Goal: Information Seeking & Learning: Learn about a topic

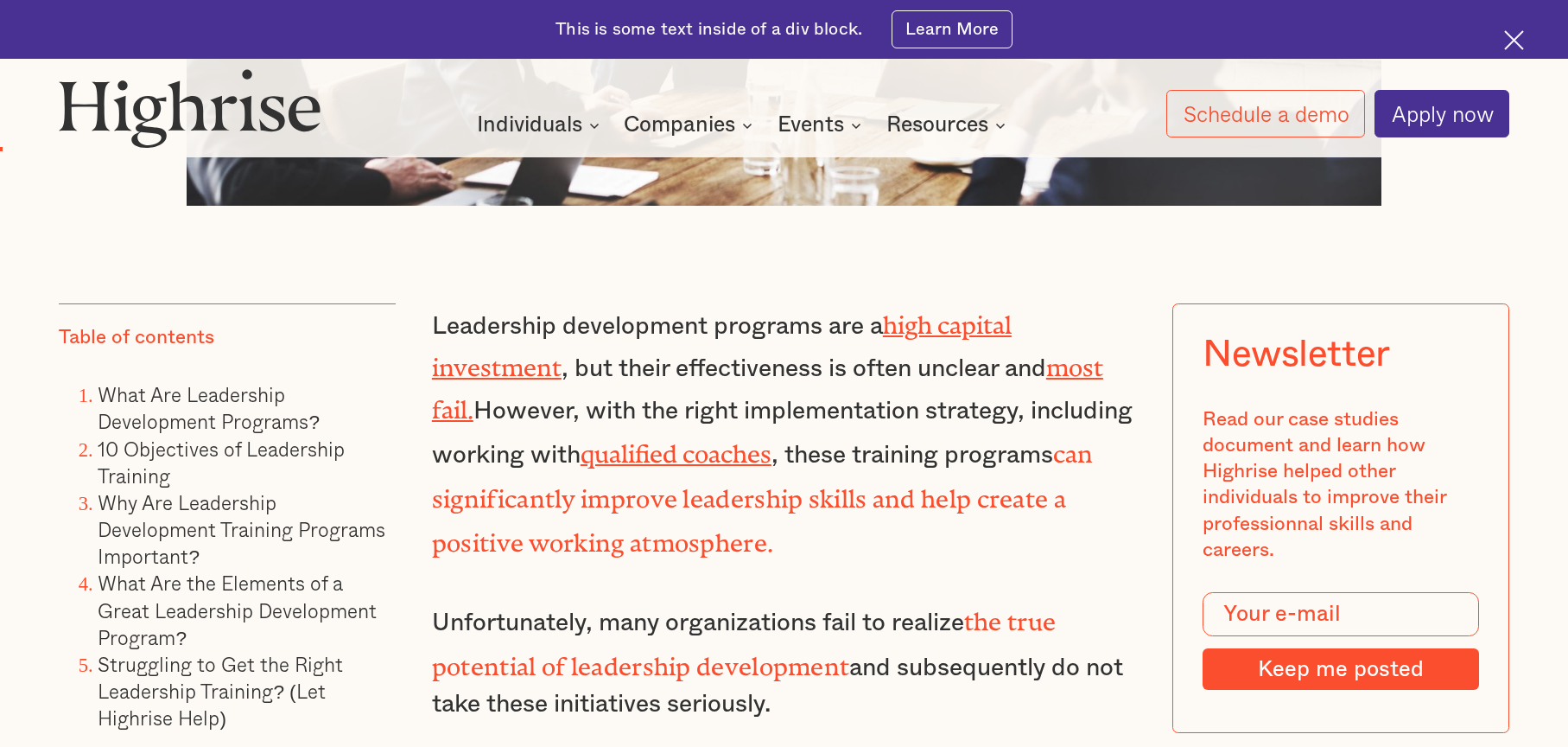
scroll to position [1297, 0]
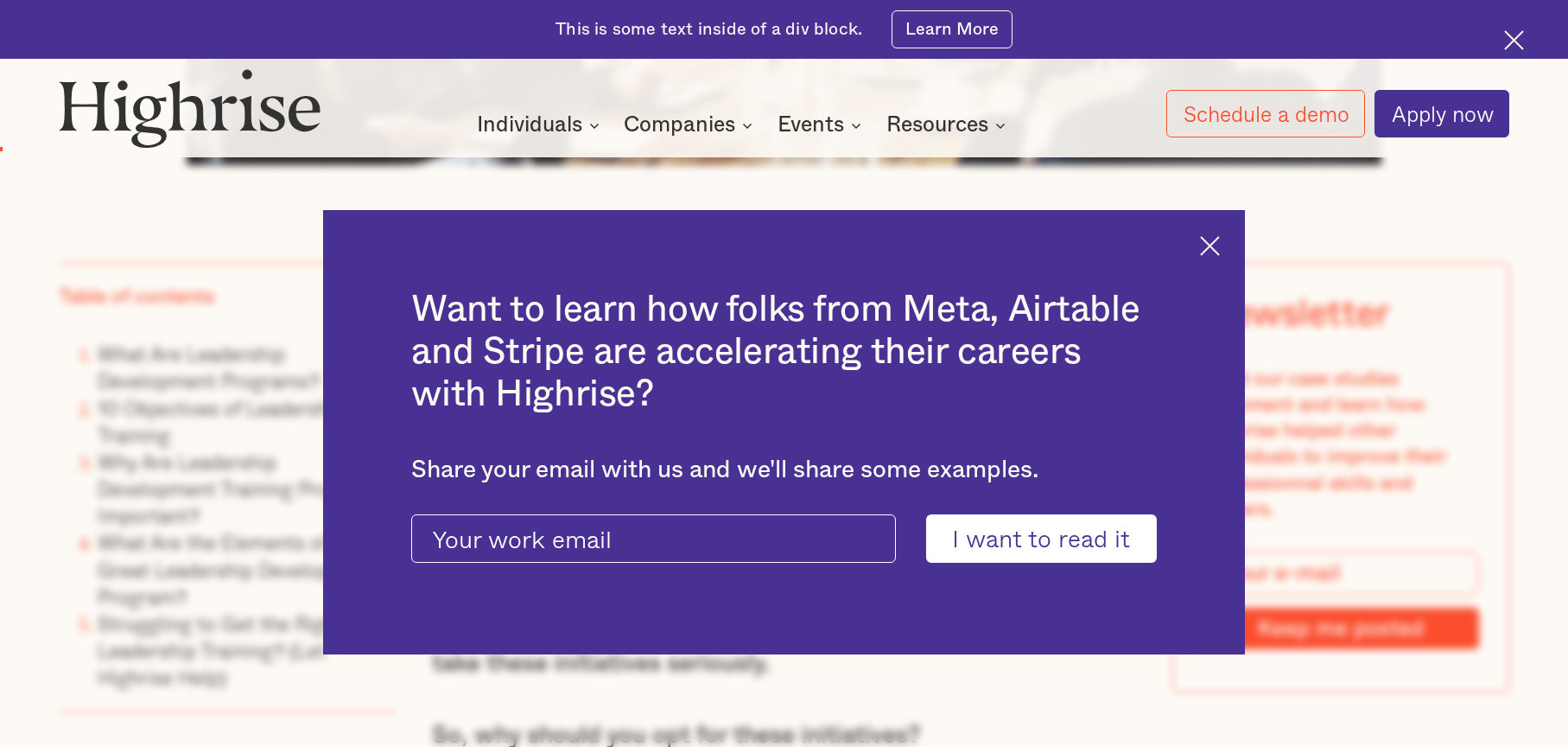
click at [1220, 244] on img at bounding box center [1209, 245] width 20 height 20
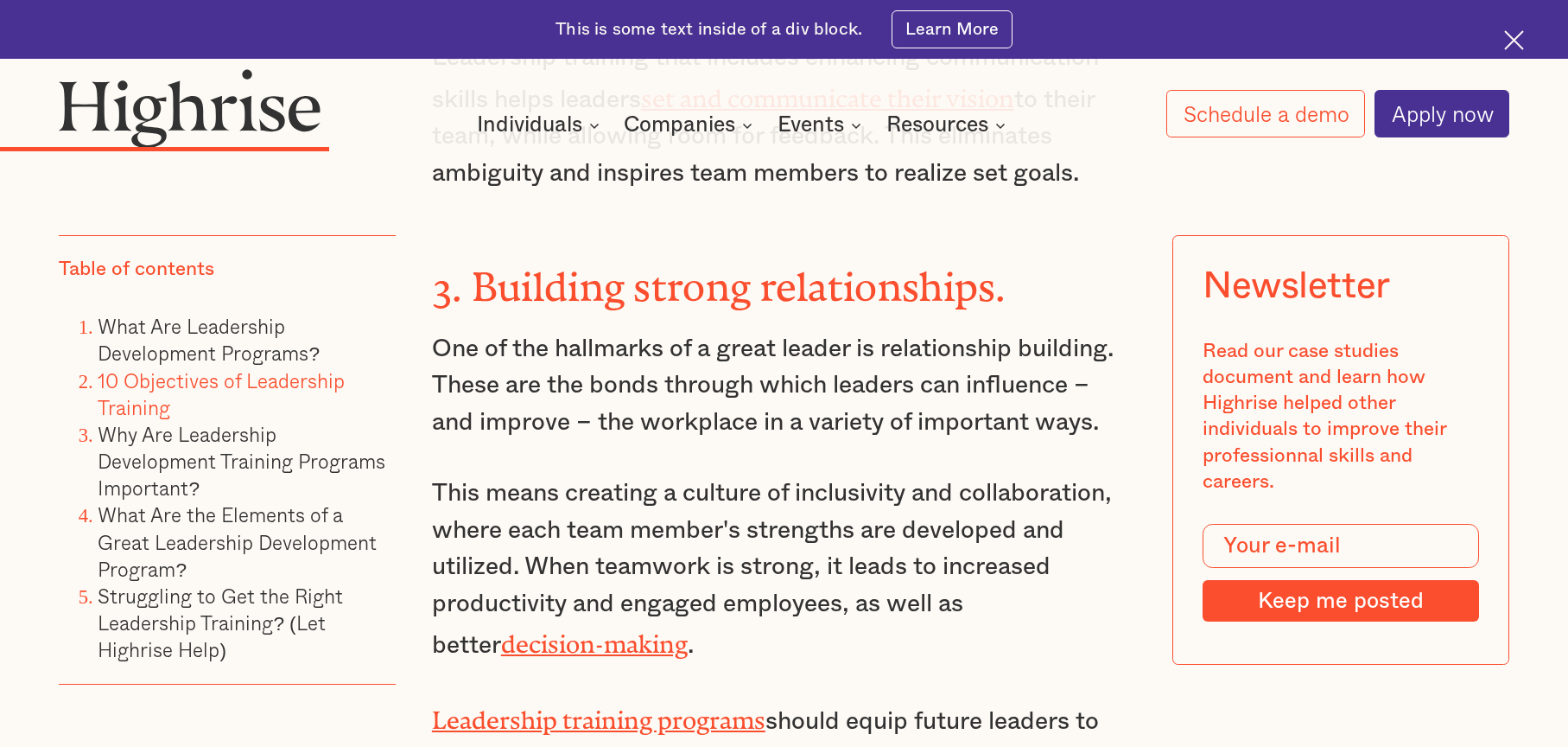
scroll to position [4666, 0]
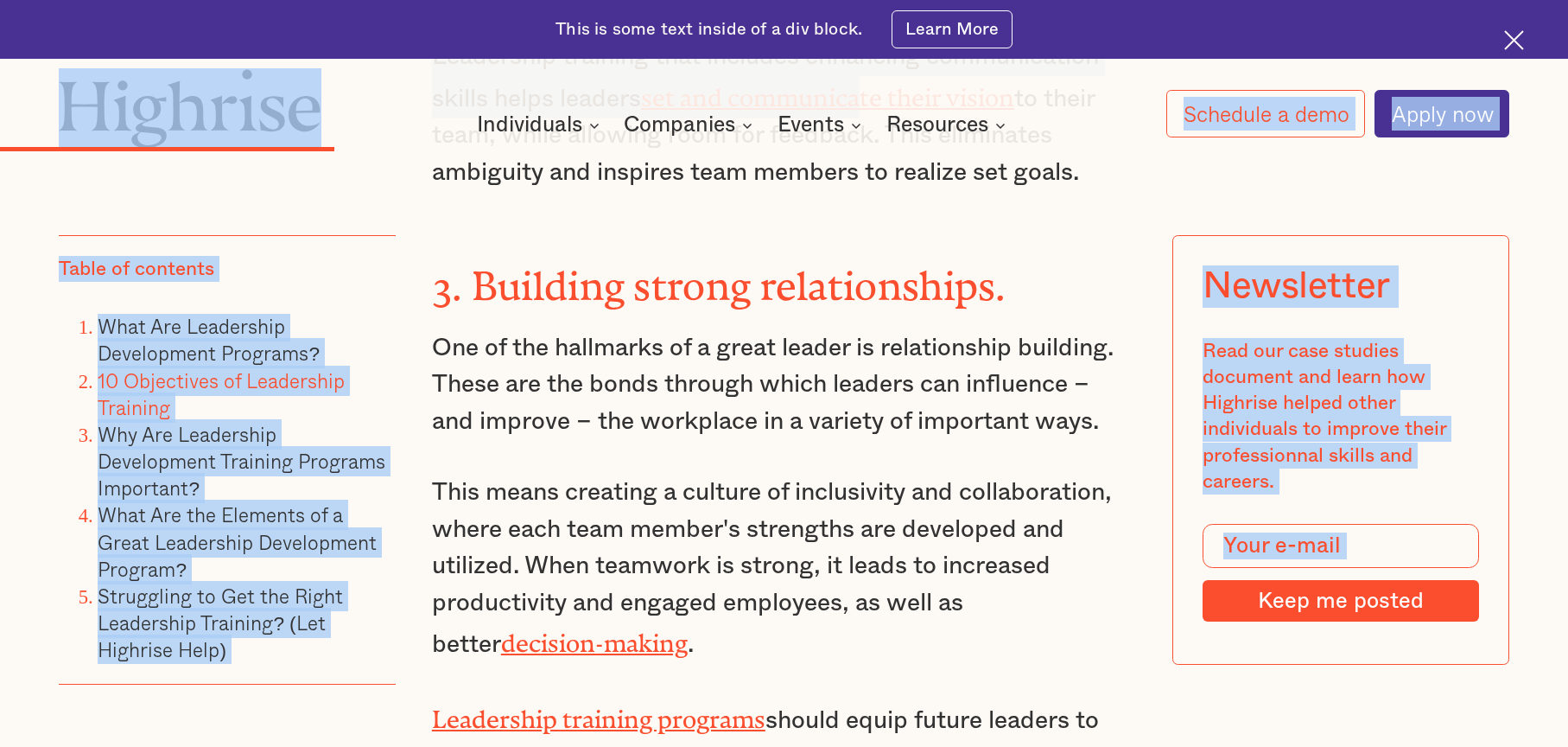
drag, startPoint x: 1094, startPoint y: 47, endPoint x: 875, endPoint y: -41, distance: 236.0
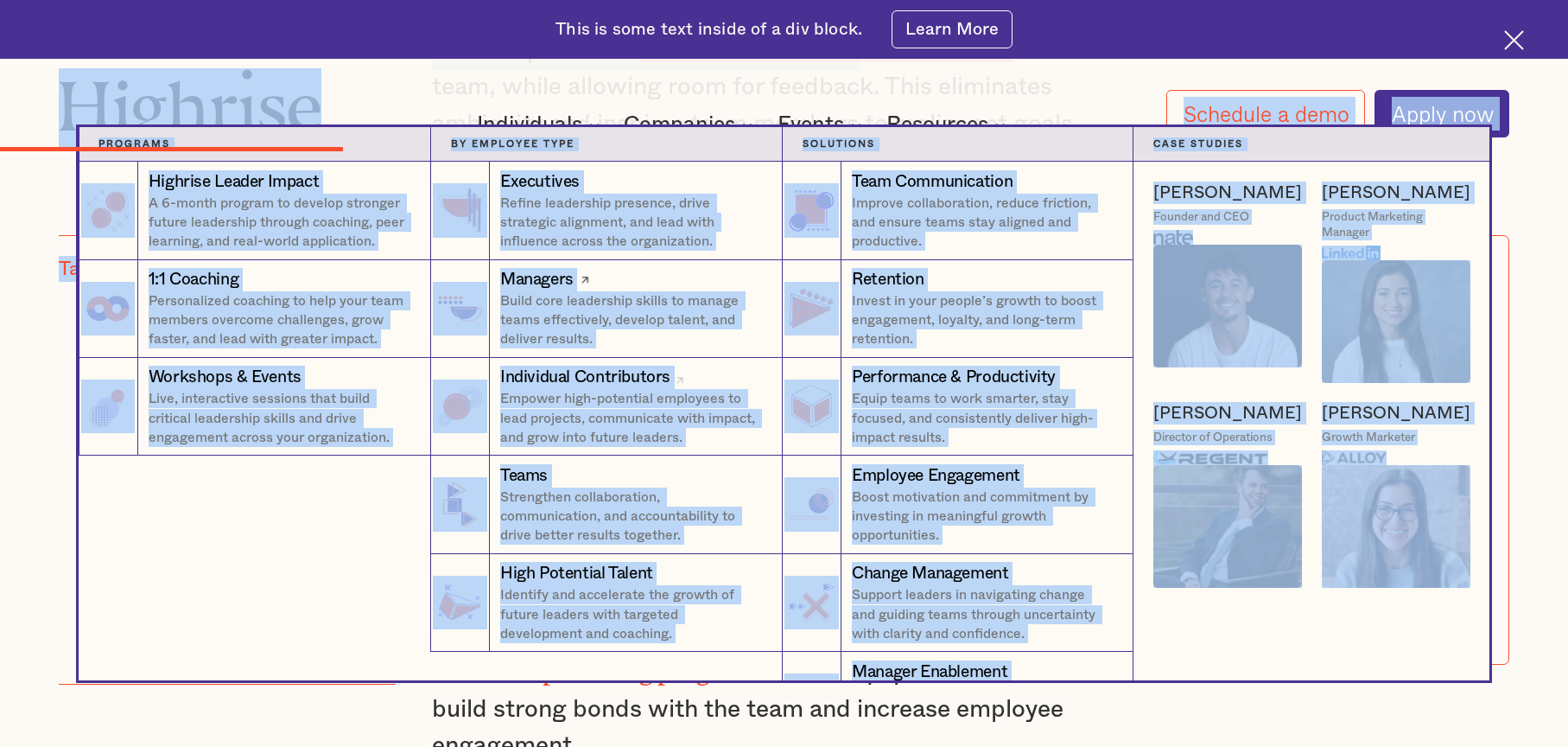
scroll to position [4753, 0]
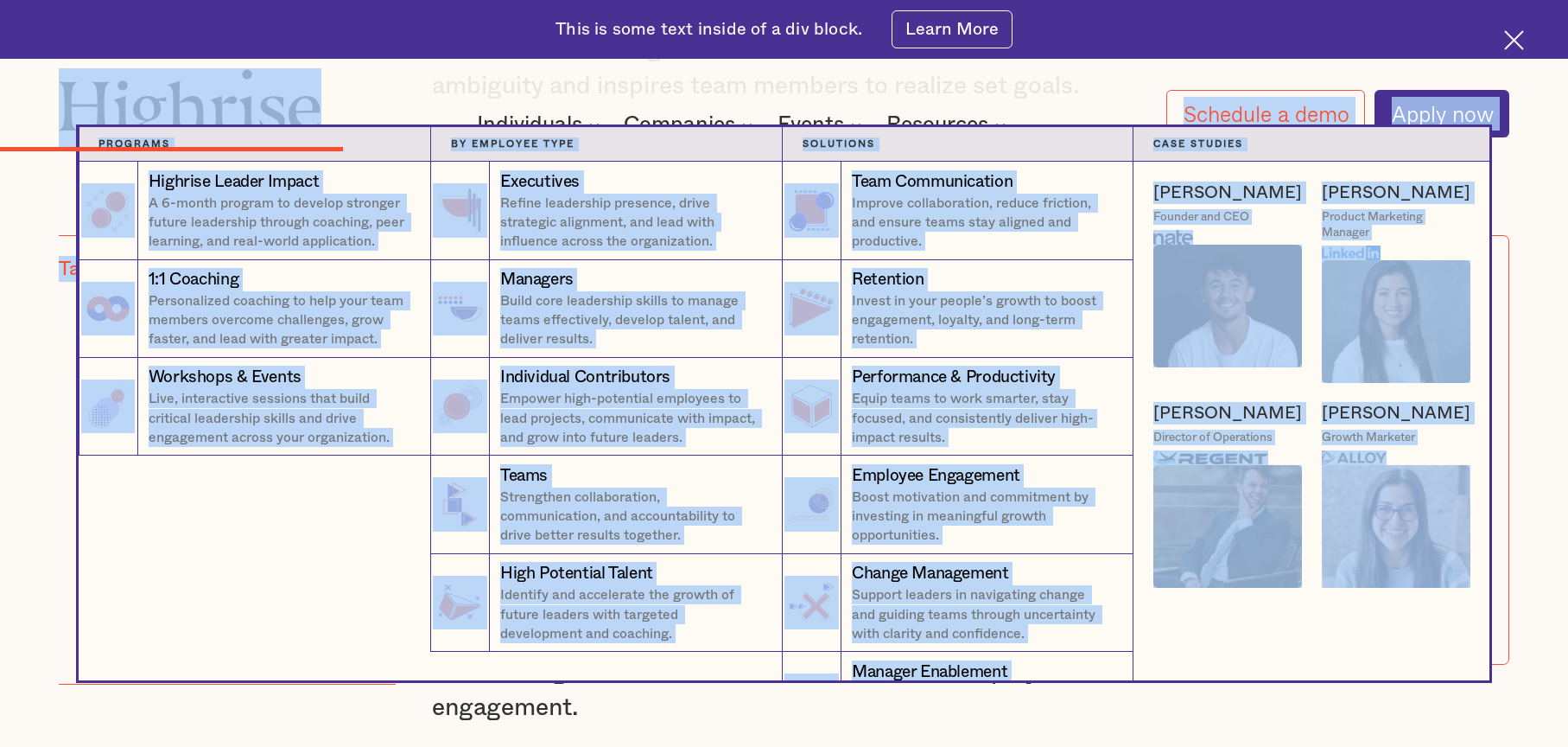
click at [330, 565] on div "Highrise Leader Impact A 6-month program to develop stronger future leadership …" at bounding box center [255, 421] width 351 height 519
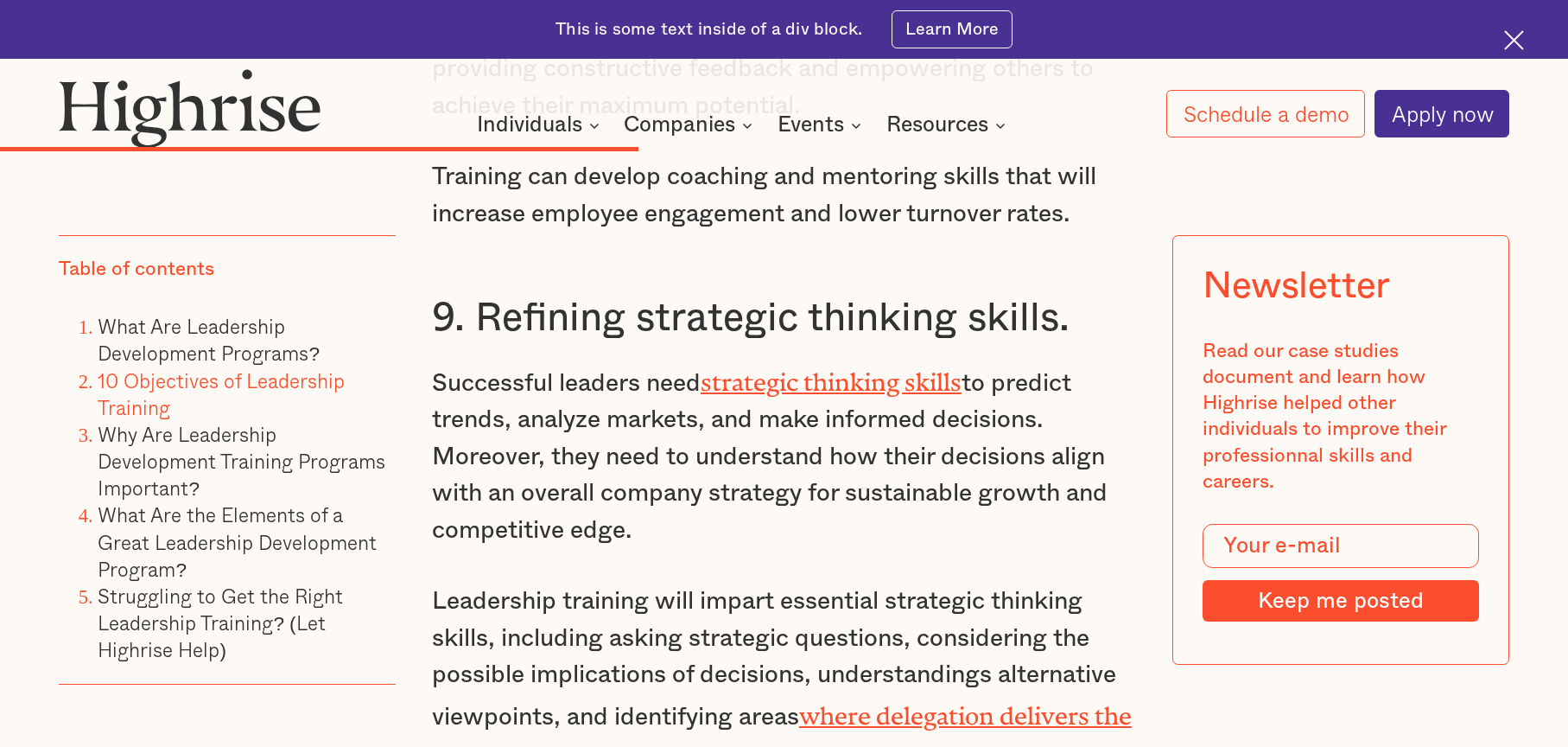
scroll to position [7950, 0]
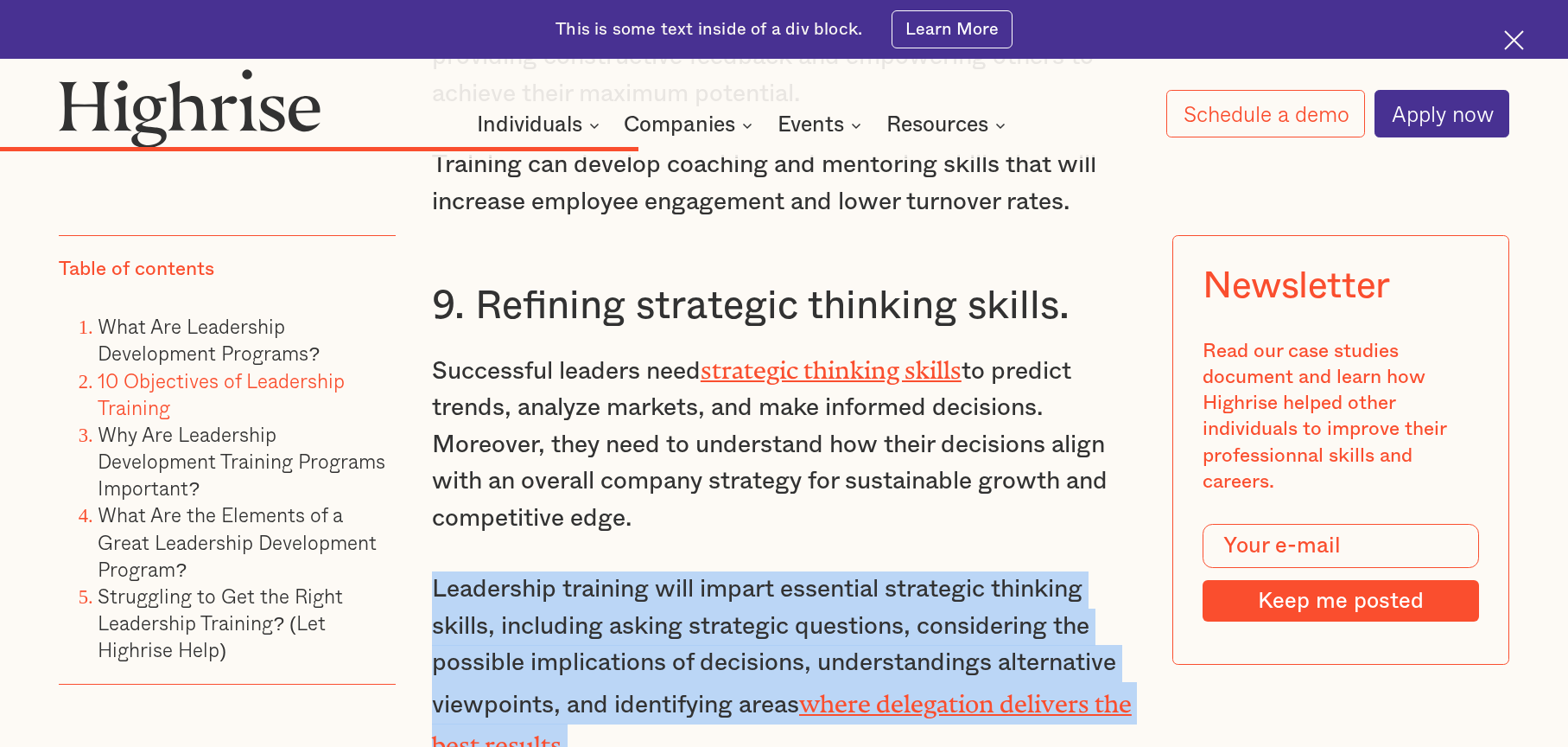
drag, startPoint x: 614, startPoint y: 554, endPoint x: 435, endPoint y: 399, distance: 236.8
click at [435, 571] on p "Leadership training will impart essential strategic thinking skills, including …" at bounding box center [784, 668] width 705 height 195
copy p "Leadership training will impart essential strategic thinking skills, including …"
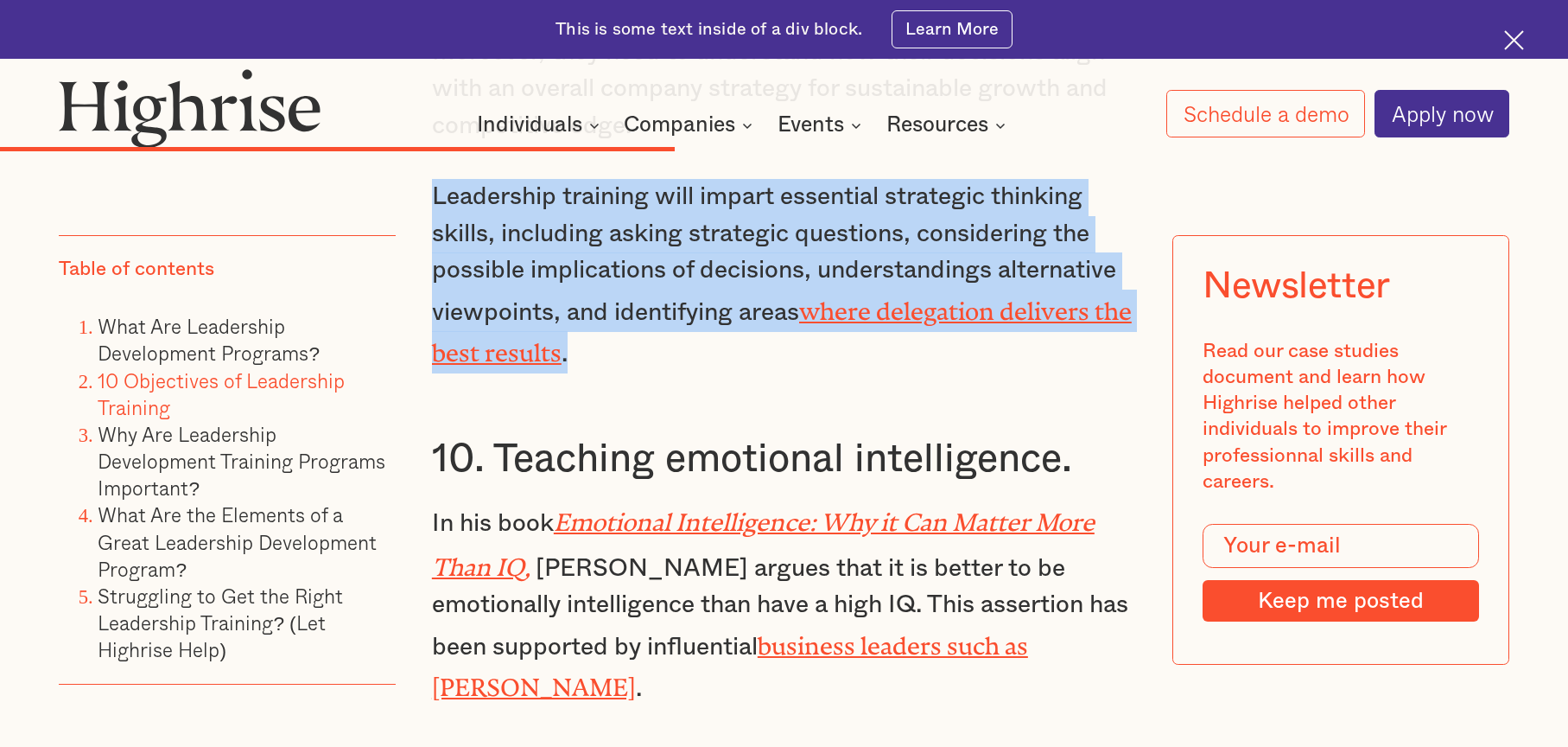
scroll to position [8382, 0]
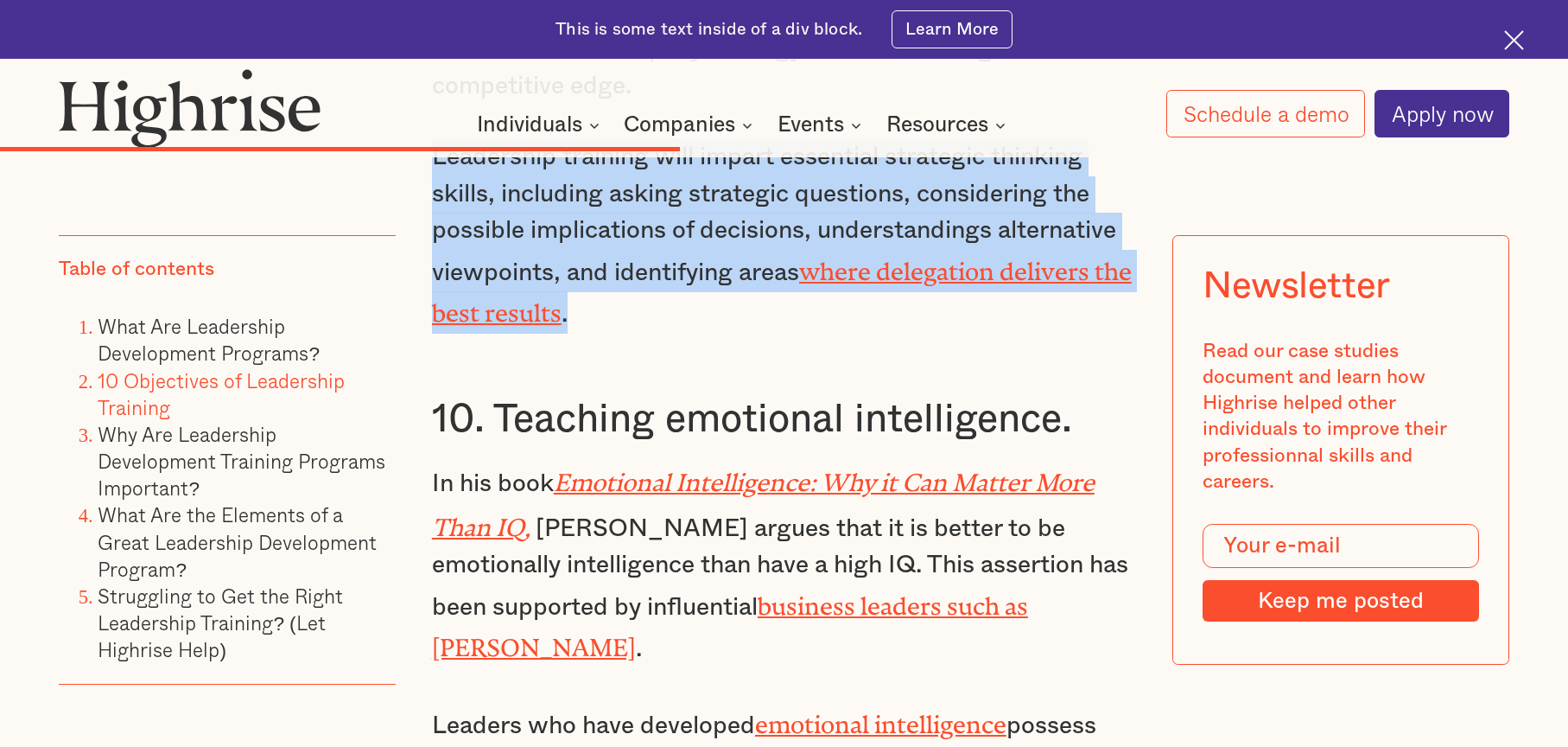
drag, startPoint x: 580, startPoint y: 621, endPoint x: 434, endPoint y: 508, distance: 184.6
copy p "Leaders who have developed emotional intelligence possess the interpersonal ski…"
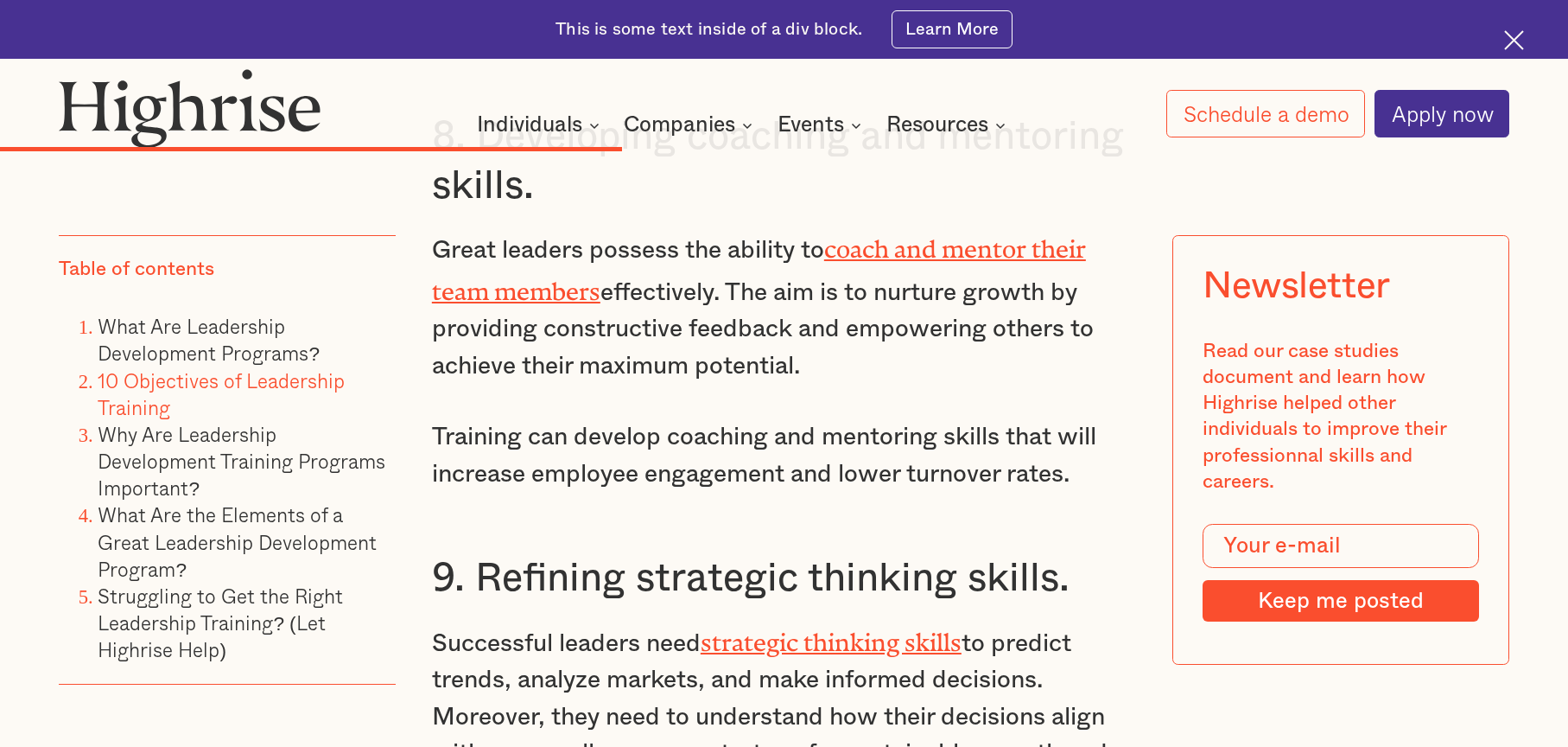
scroll to position [7864, 0]
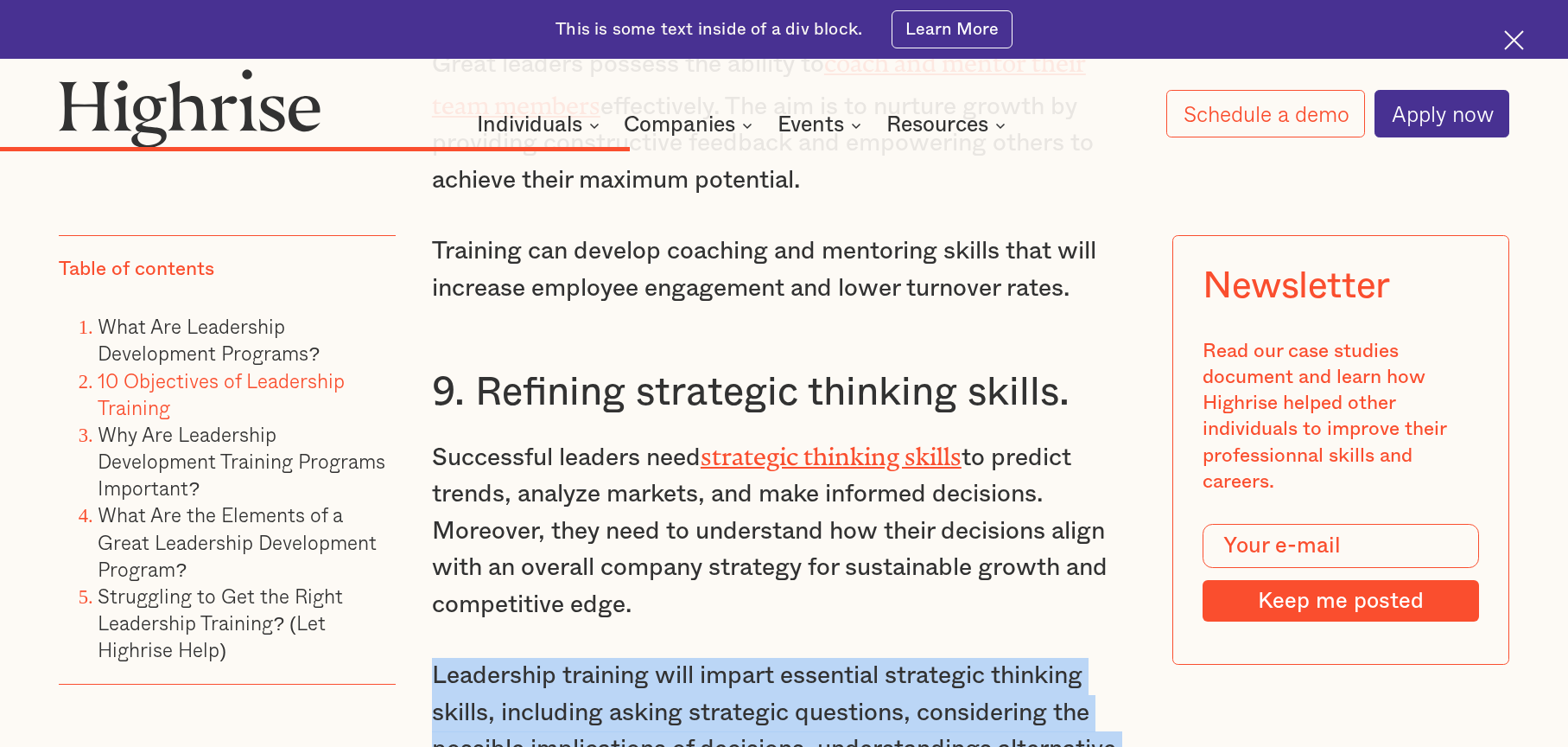
drag, startPoint x: 616, startPoint y: 645, endPoint x: 428, endPoint y: 488, distance: 244.9
click at [432, 658] on p "Leadership training will impart essential strategic thinking skills, including …" at bounding box center [784, 755] width 705 height 195
copy p "Leadership training will impart essential strategic thinking skills, including …"
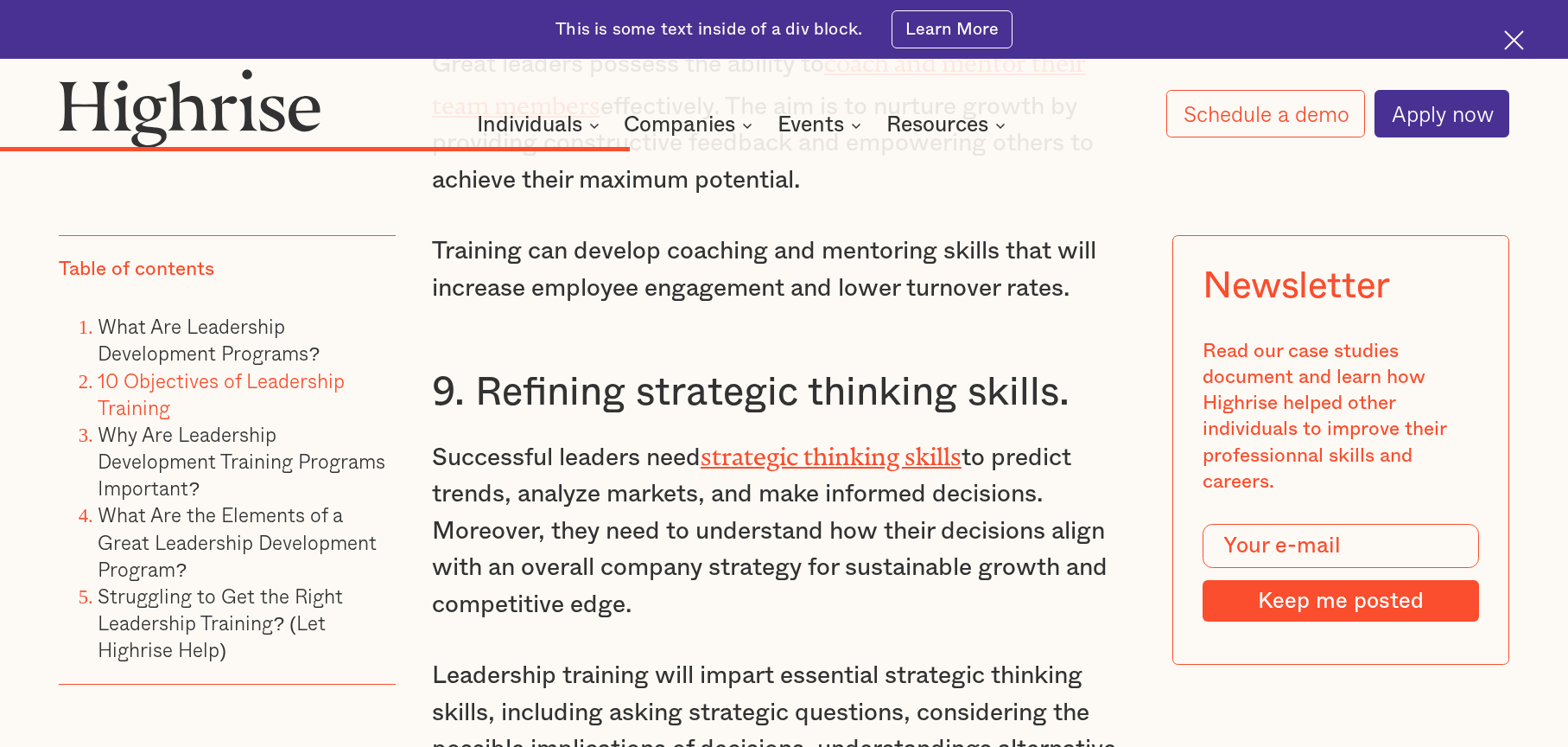
click at [900, 153] on div at bounding box center [784, 147] width 1568 height 20
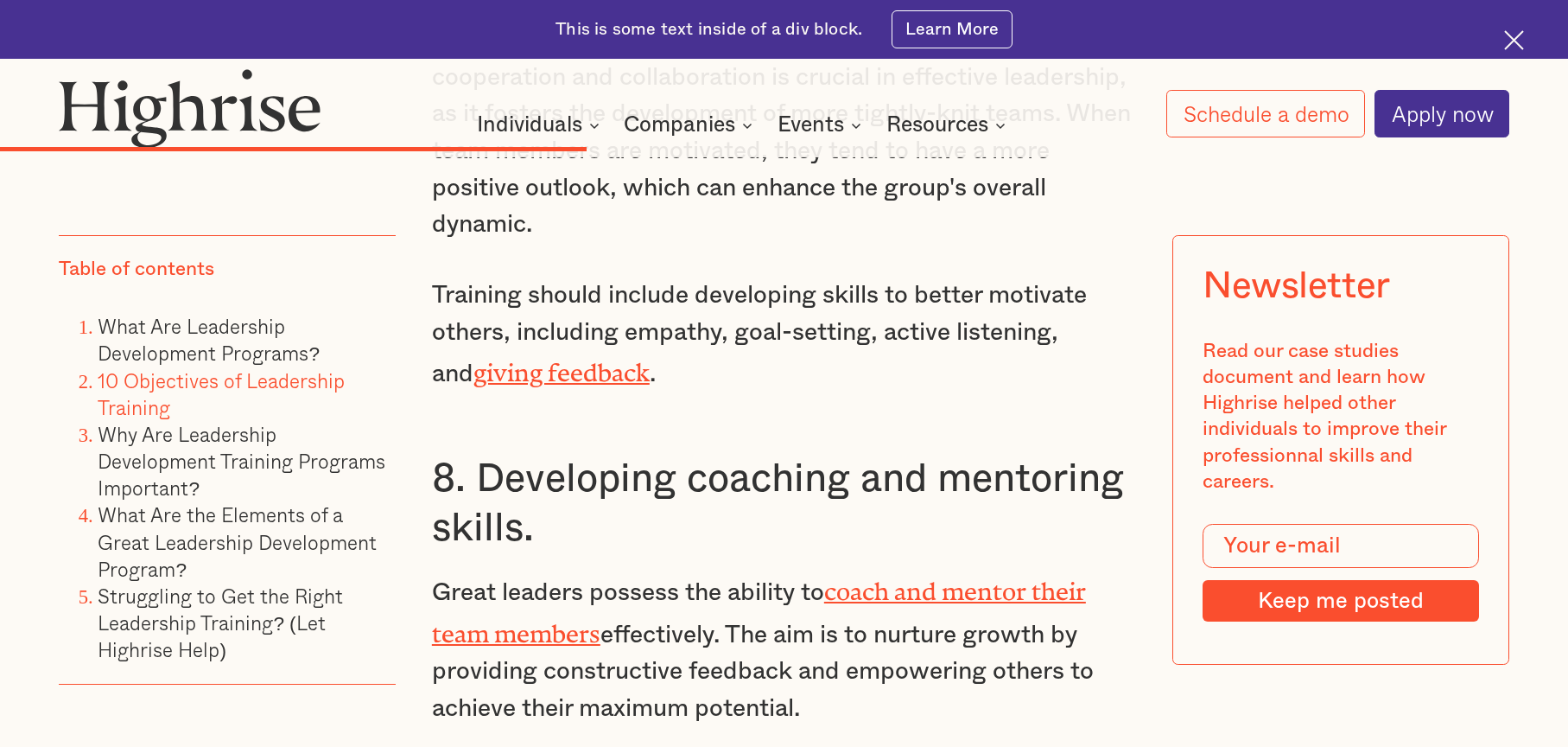
scroll to position [7431, 0]
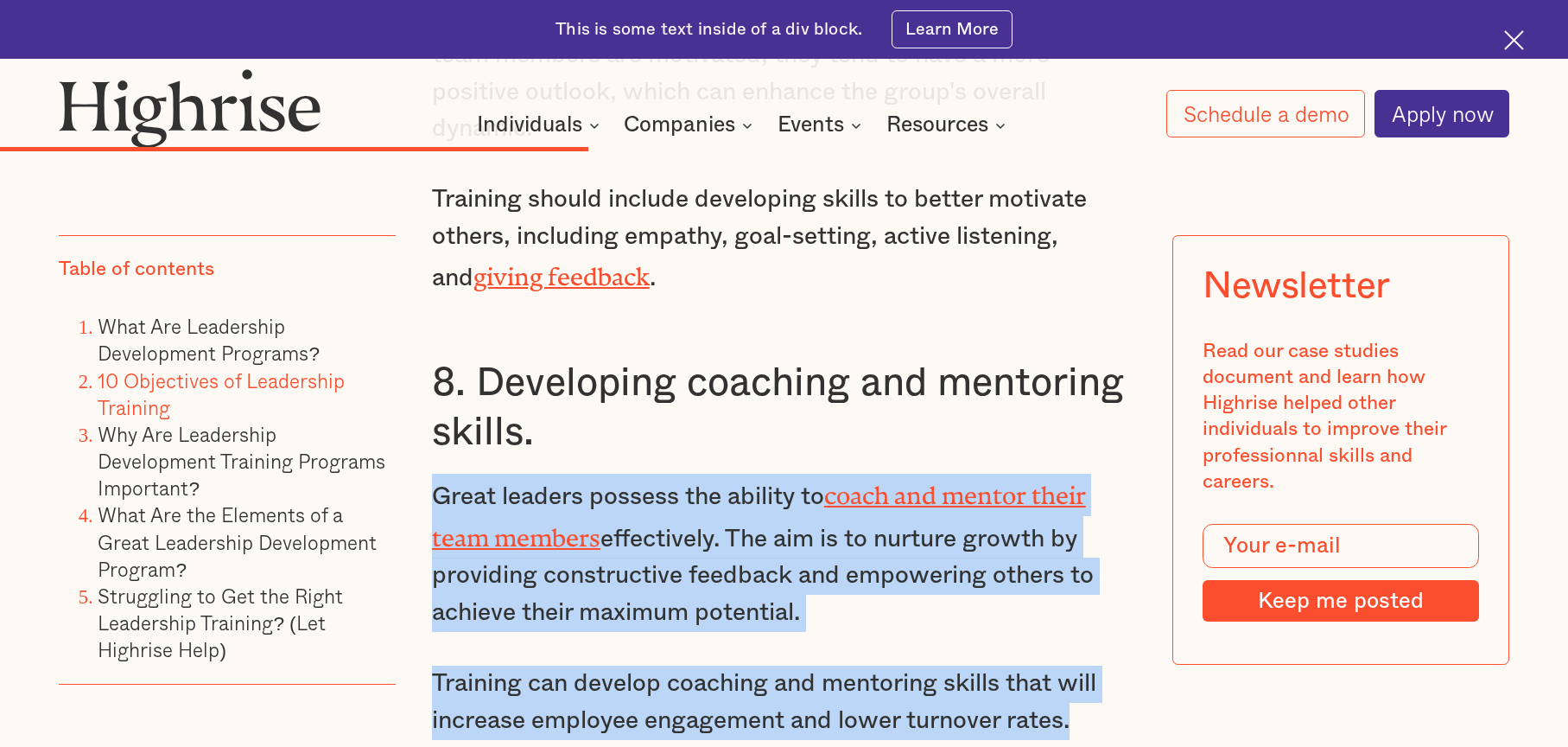
drag, startPoint x: 1092, startPoint y: 536, endPoint x: 432, endPoint y: 319, distance: 694.8
copy div "Great leaders possess the ability to coach and mentor their team members effect…"
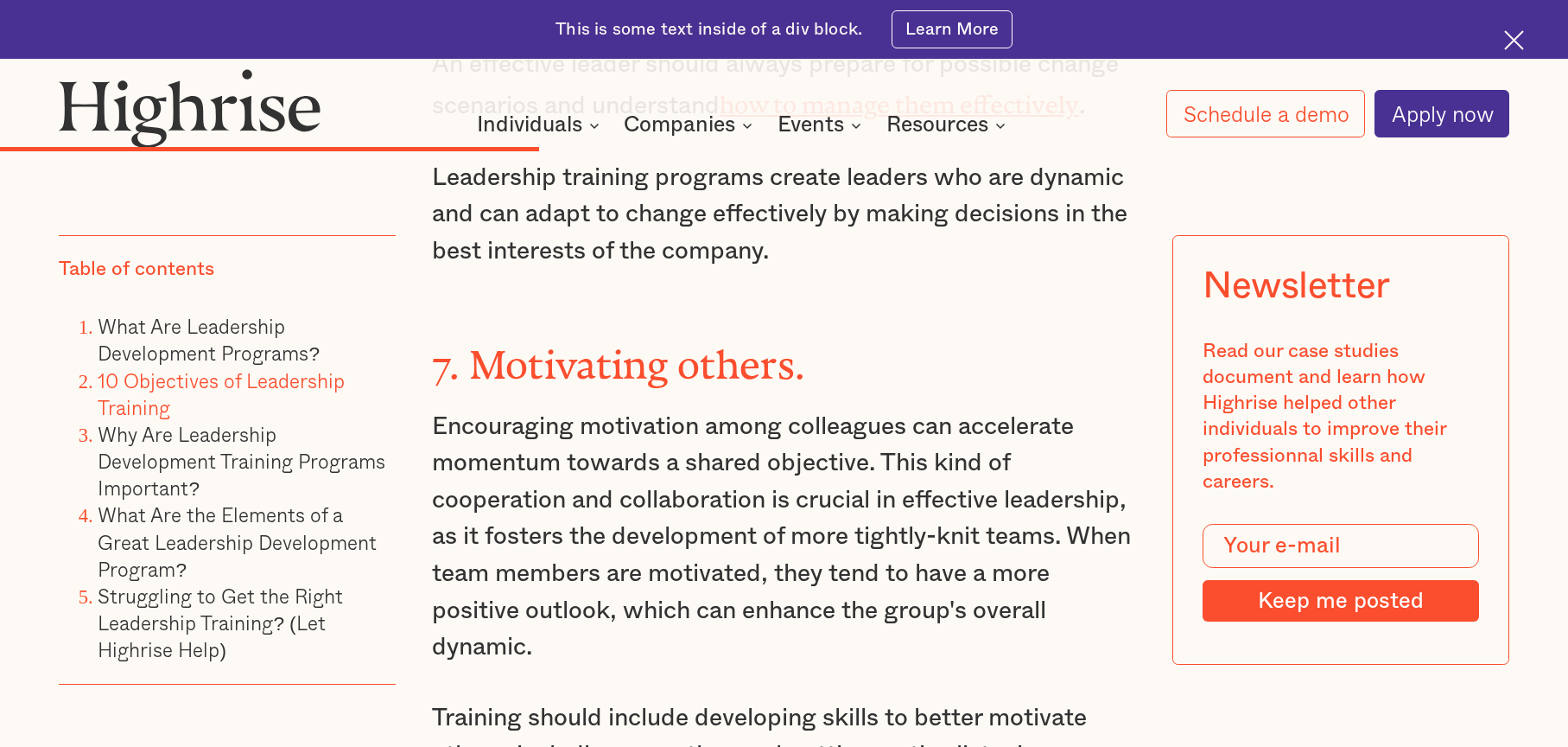
scroll to position [6999, 0]
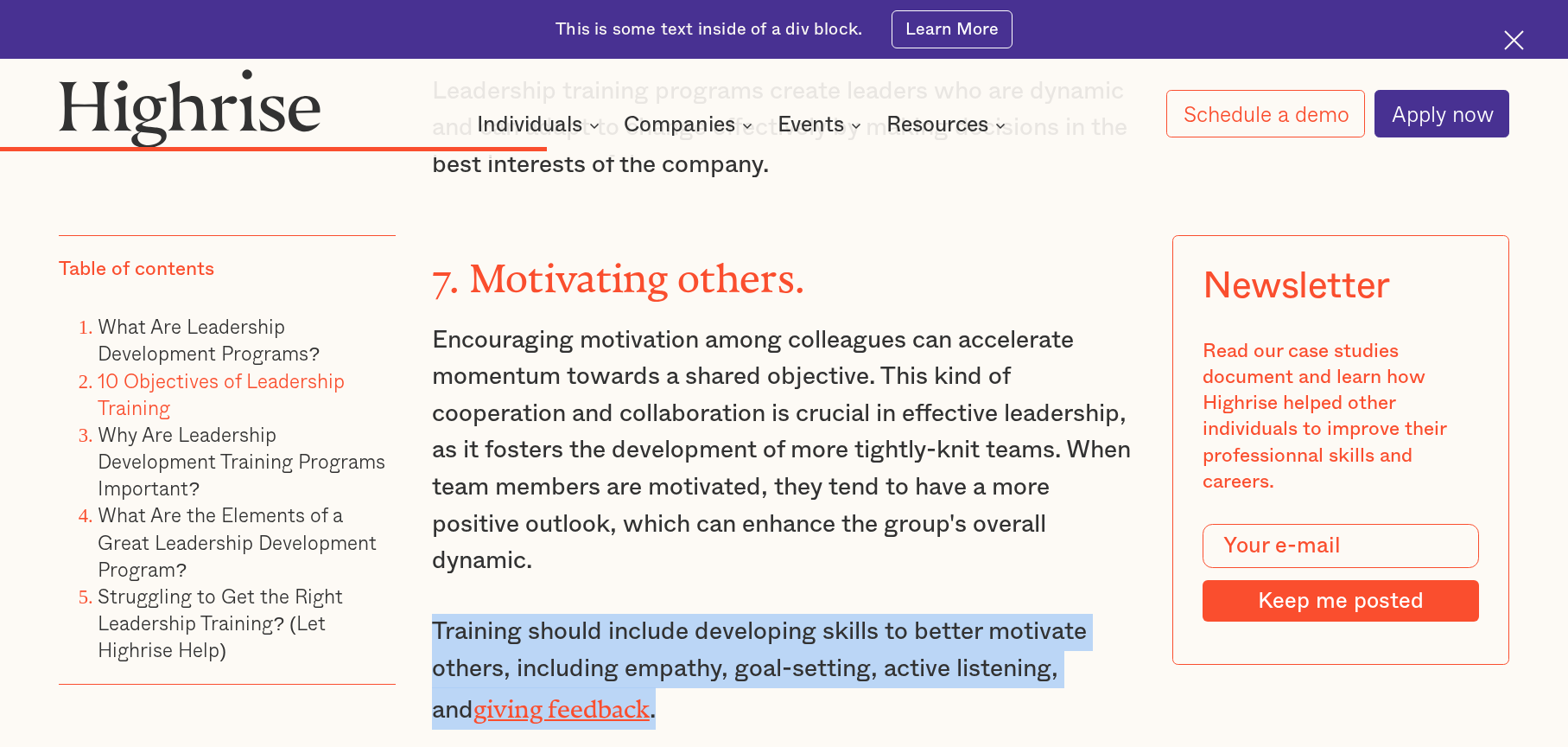
drag, startPoint x: 630, startPoint y: 542, endPoint x: 422, endPoint y: 457, distance: 224.7
copy p "Training should include developing skills to better motivate others, including …"
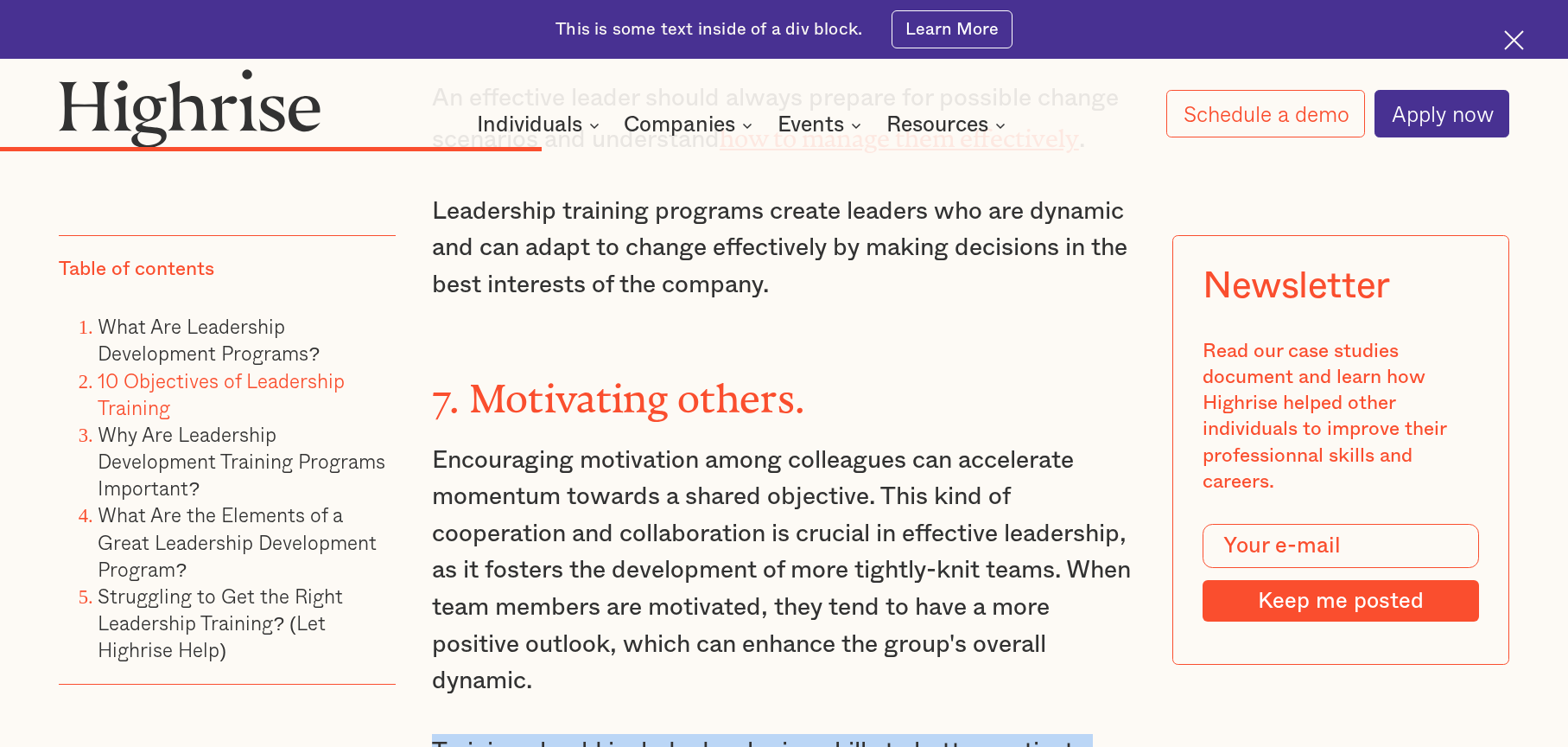
scroll to position [6826, 0]
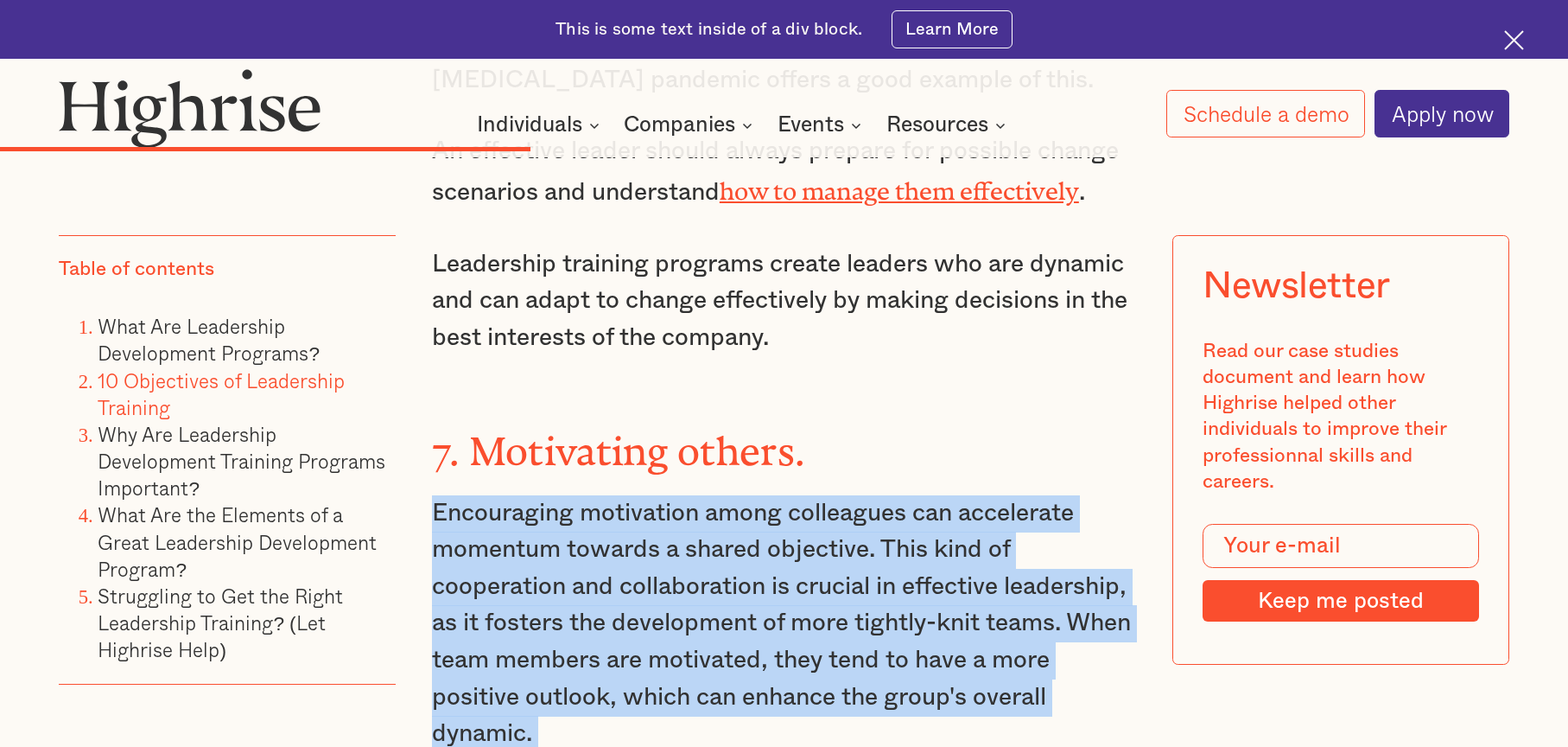
drag, startPoint x: 650, startPoint y: 714, endPoint x: 427, endPoint y: 331, distance: 443.2
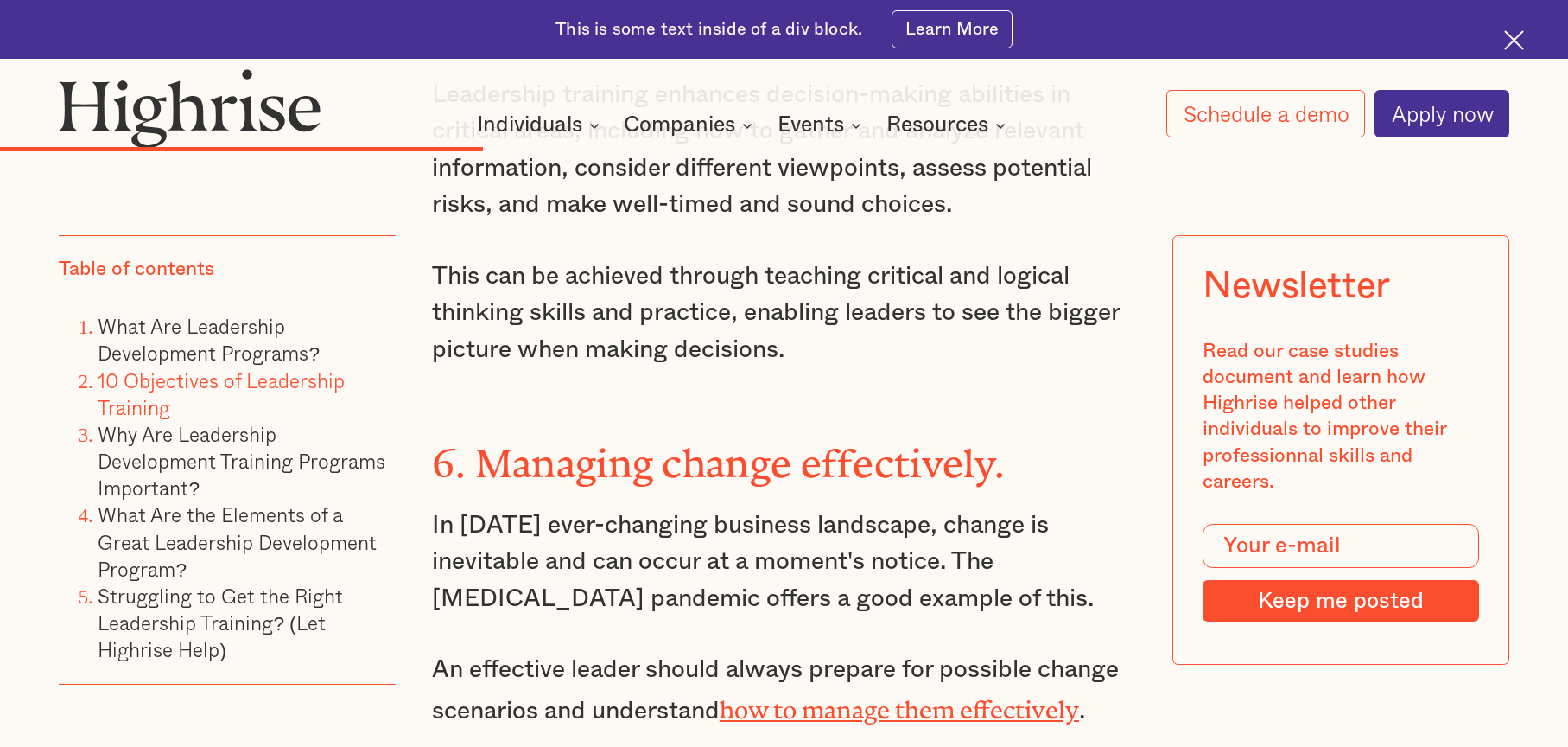
scroll to position [6395, 0]
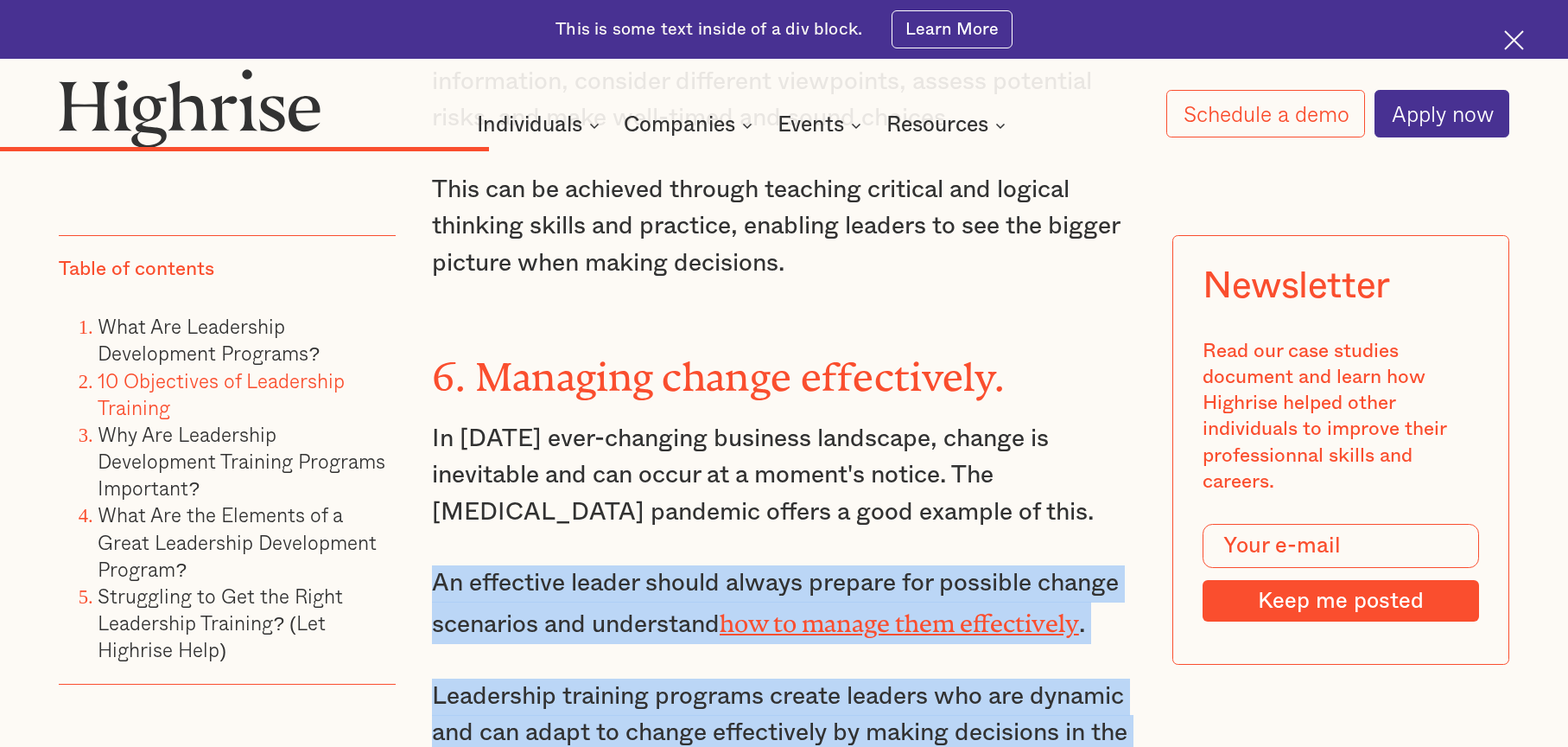
drag, startPoint x: 613, startPoint y: 558, endPoint x: 434, endPoint y: 413, distance: 230.4
copy div "An effective leader should always prepare for possible change scenarios and und…"
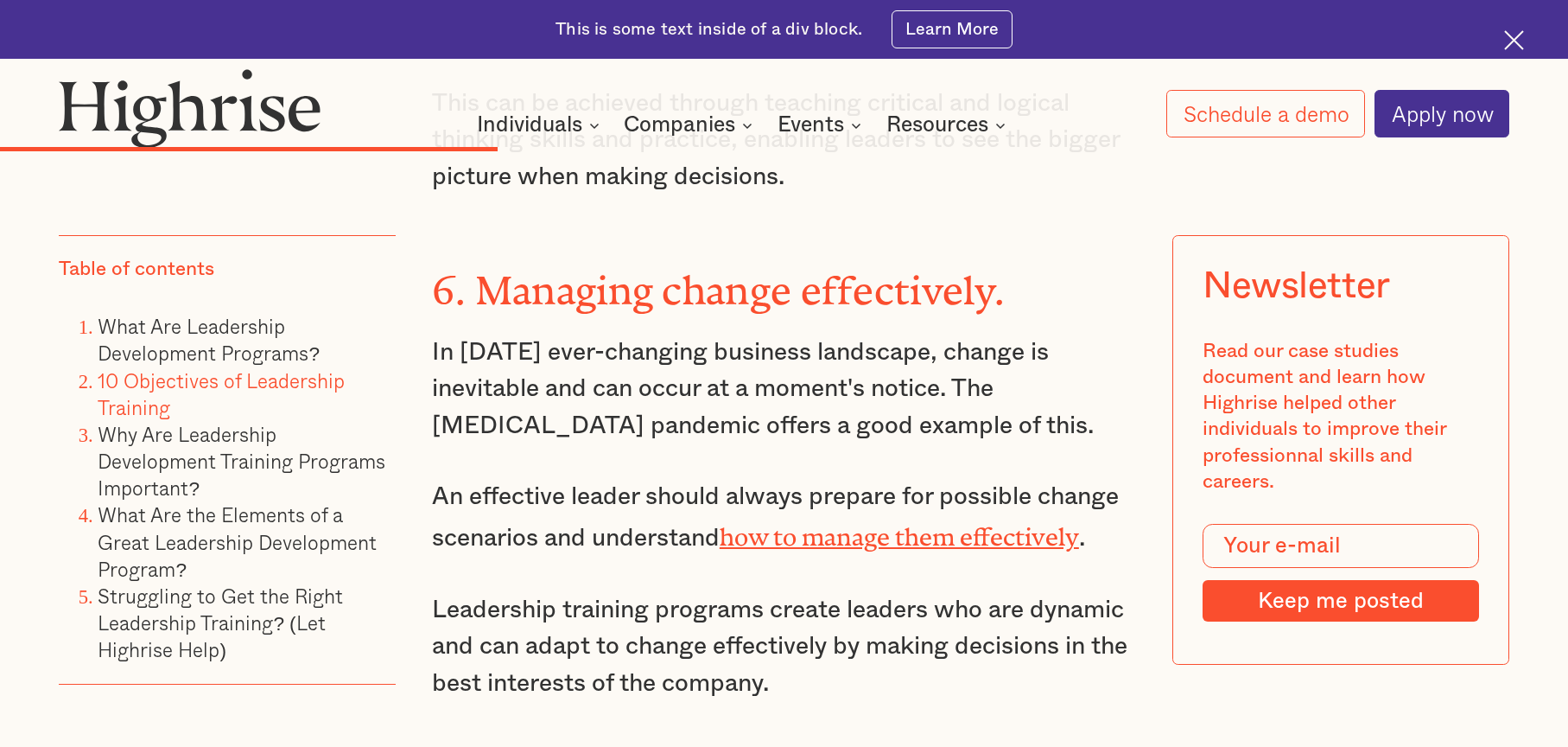
drag, startPoint x: 1527, startPoint y: 483, endPoint x: 1480, endPoint y: 507, distance: 52.8
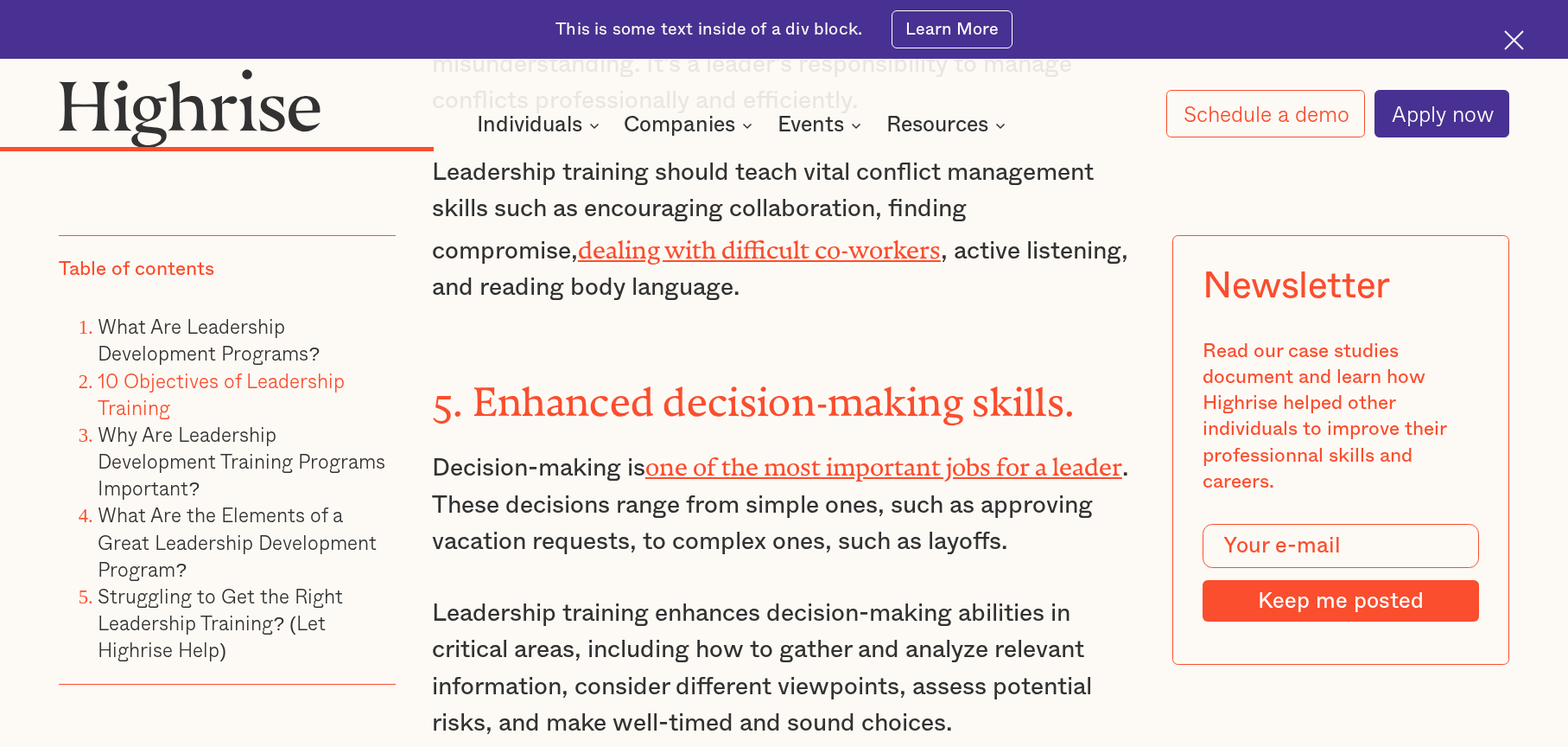
scroll to position [5876, 0]
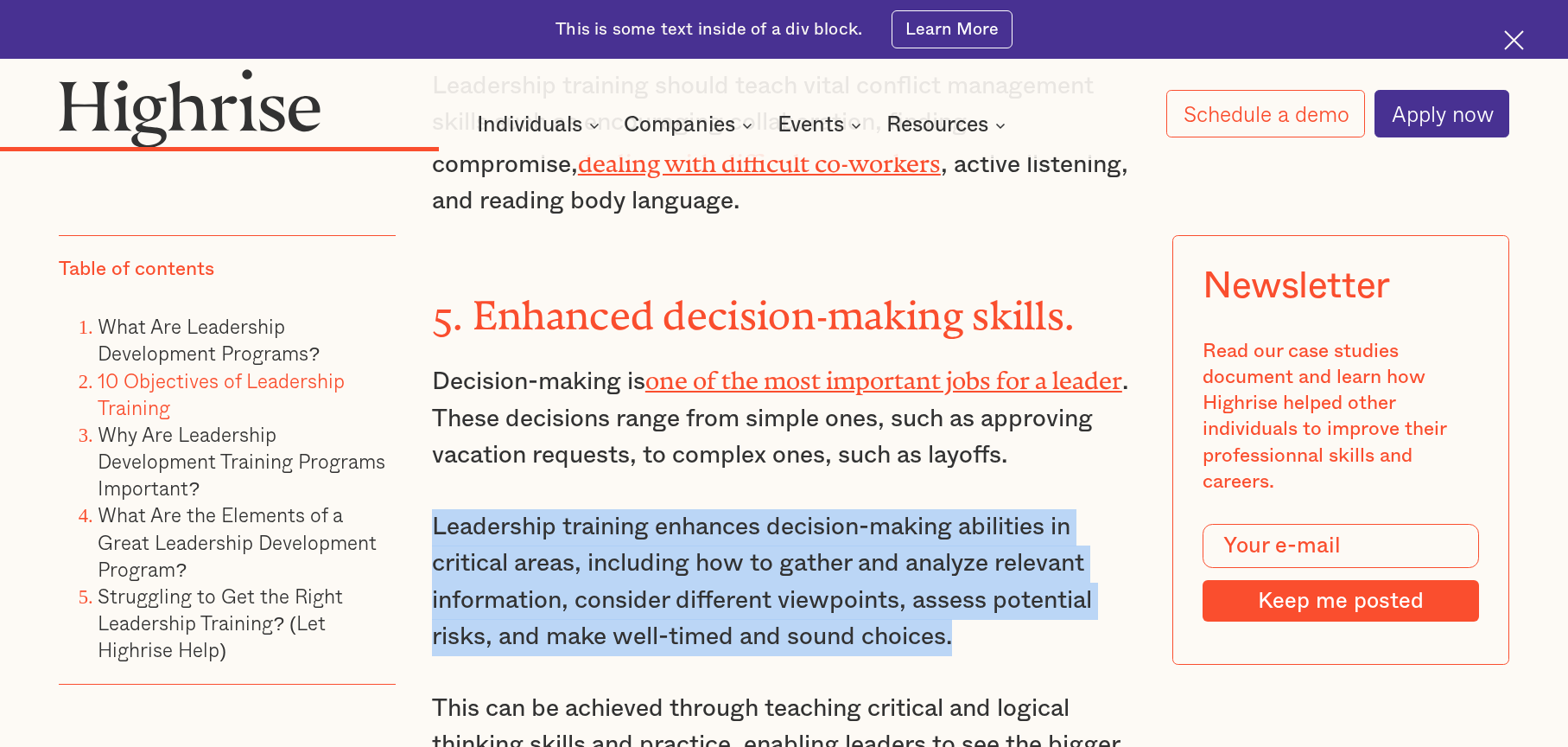
drag, startPoint x: 974, startPoint y: 483, endPoint x: 432, endPoint y: 368, distance: 554.1
click at [432, 509] on p "Leadership training enhances decision-making abilities in critical areas, inclu…" at bounding box center [784, 583] width 705 height 147
copy p "Leadership training enhances decision-making abilities in critical areas, inclu…"
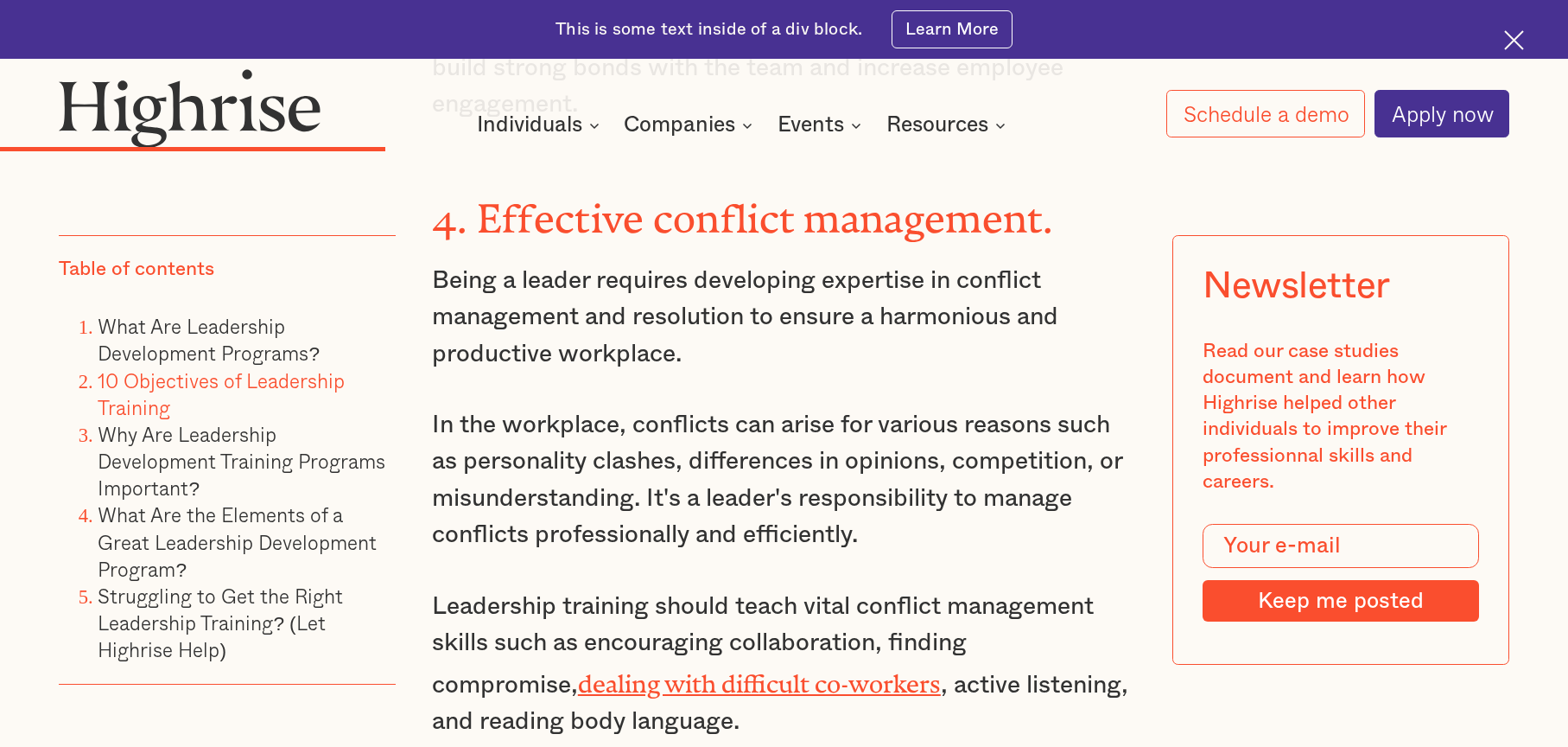
scroll to position [5358, 0]
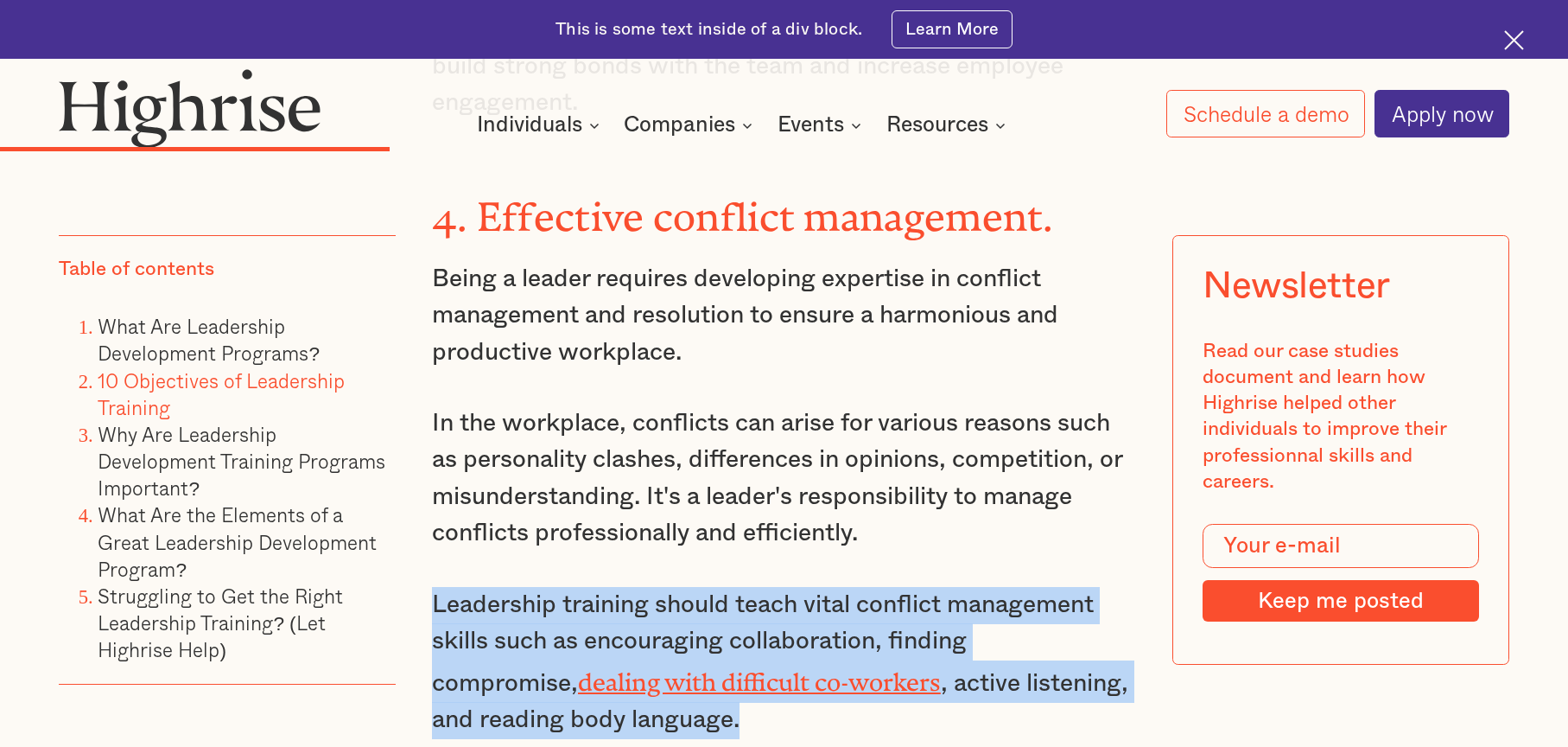
drag, startPoint x: 610, startPoint y: 576, endPoint x: 424, endPoint y: 462, distance: 218.2
copy p "Leadership training should teach vital conflict management skills such as encou…"
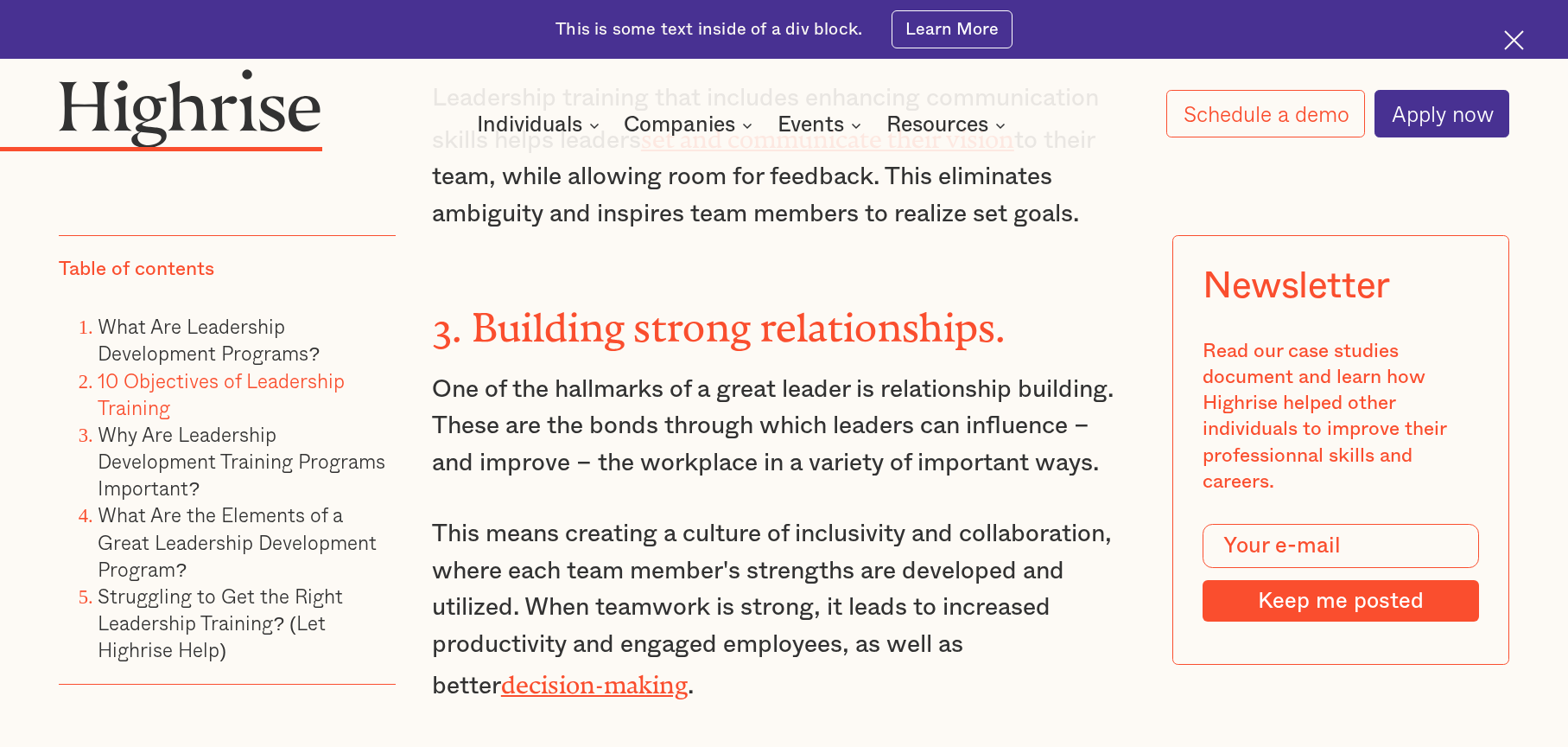
scroll to position [4666, 0]
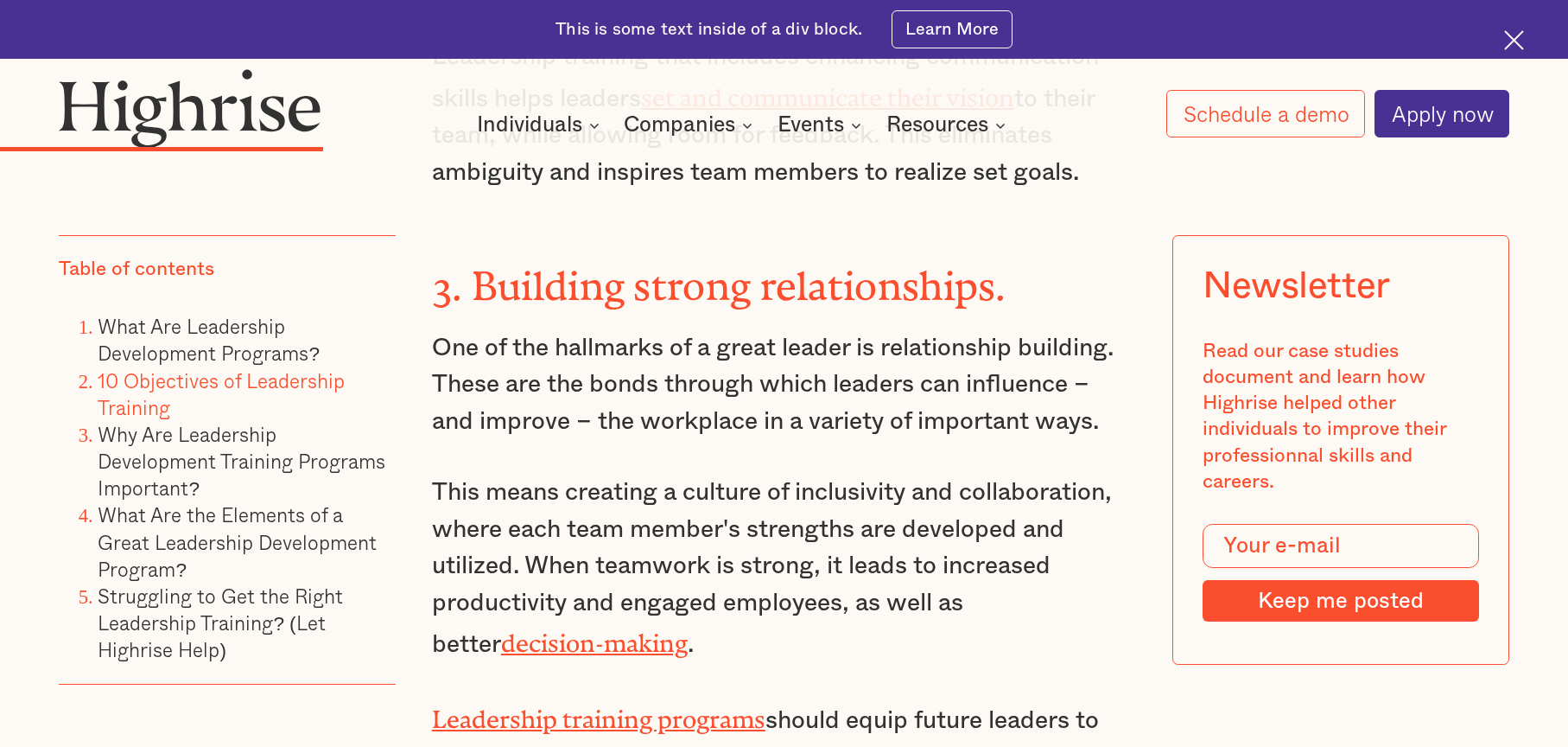
drag, startPoint x: 590, startPoint y: 662, endPoint x: 411, endPoint y: 222, distance: 475.0
copy div "One of the hallmarks of a great leader is relationship building. These are the …"
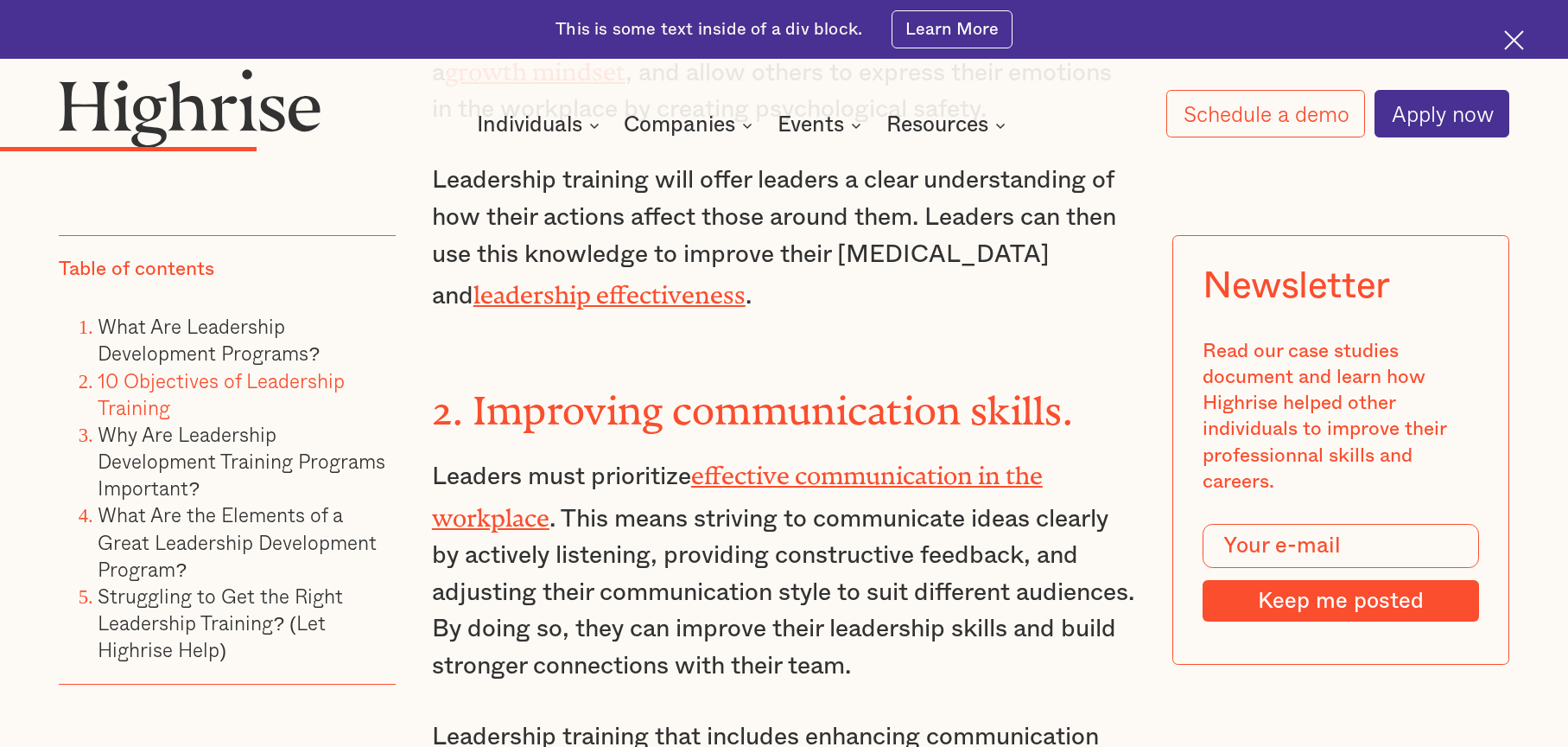
scroll to position [4147, 0]
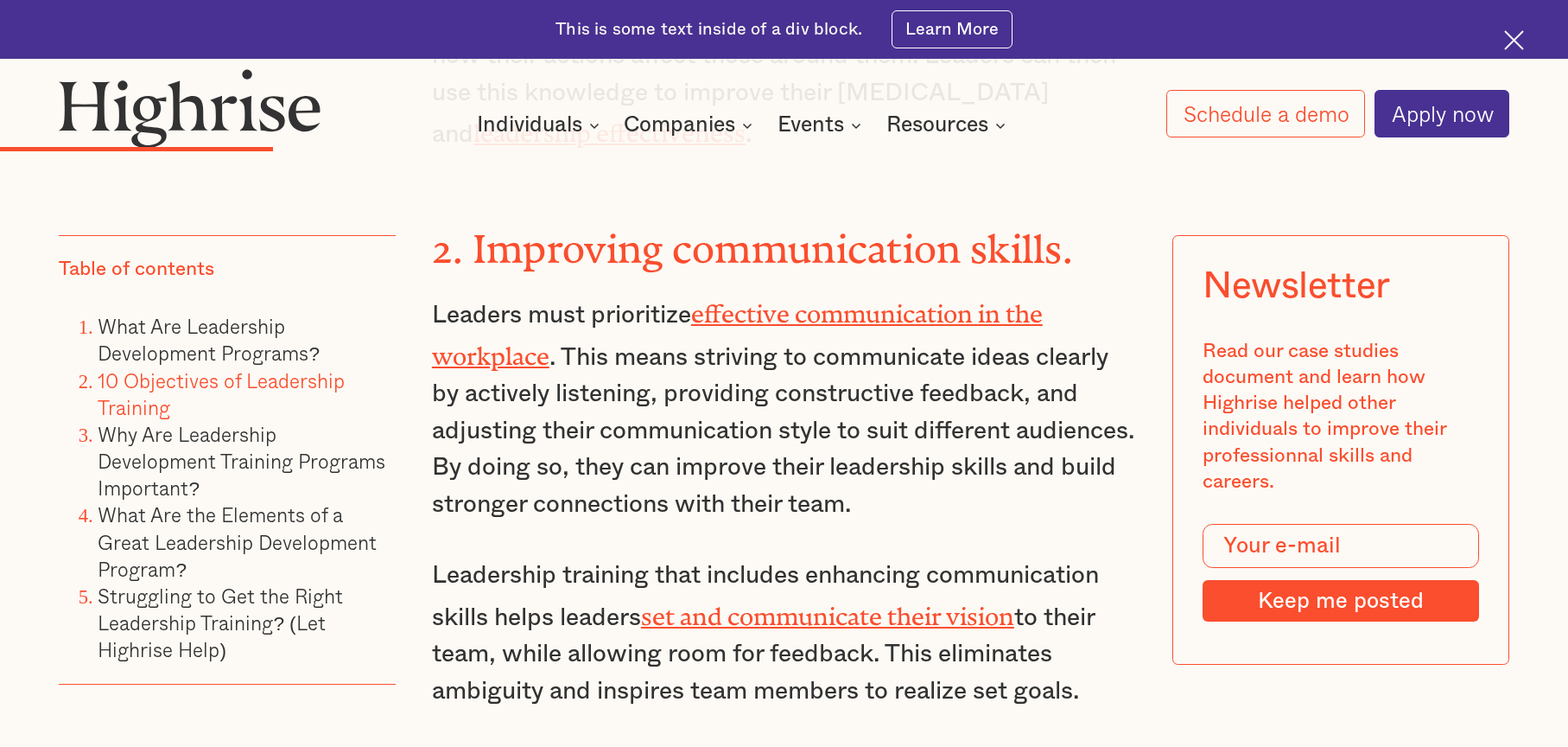
drag, startPoint x: 1094, startPoint y: 568, endPoint x: 432, endPoint y: 203, distance: 756.0
copy div "Leaders must prioritize effective communication in the workplace . This means s…"
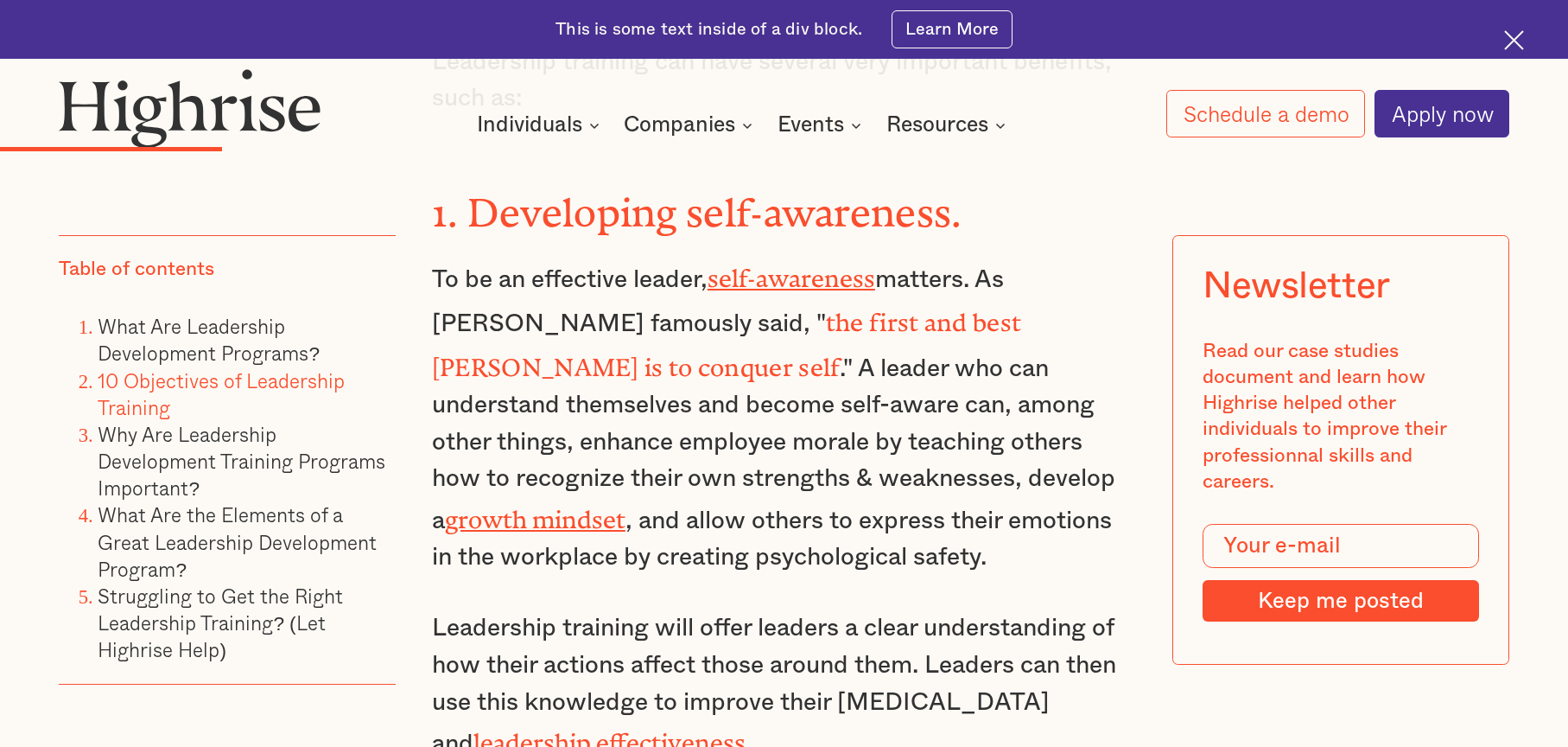
scroll to position [3630, 0]
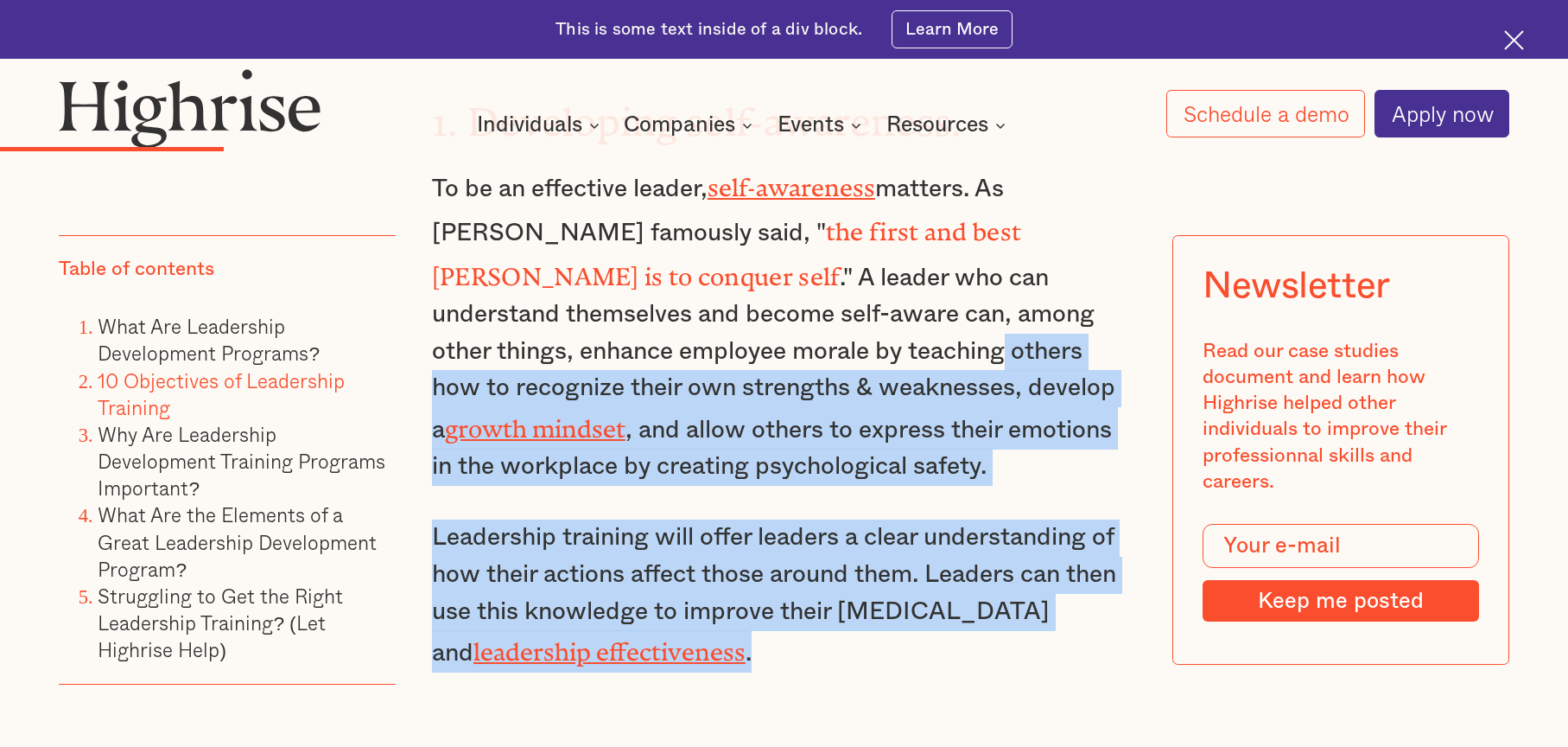
drag, startPoint x: 762, startPoint y: 550, endPoint x: 525, endPoint y: 264, distance: 371.4
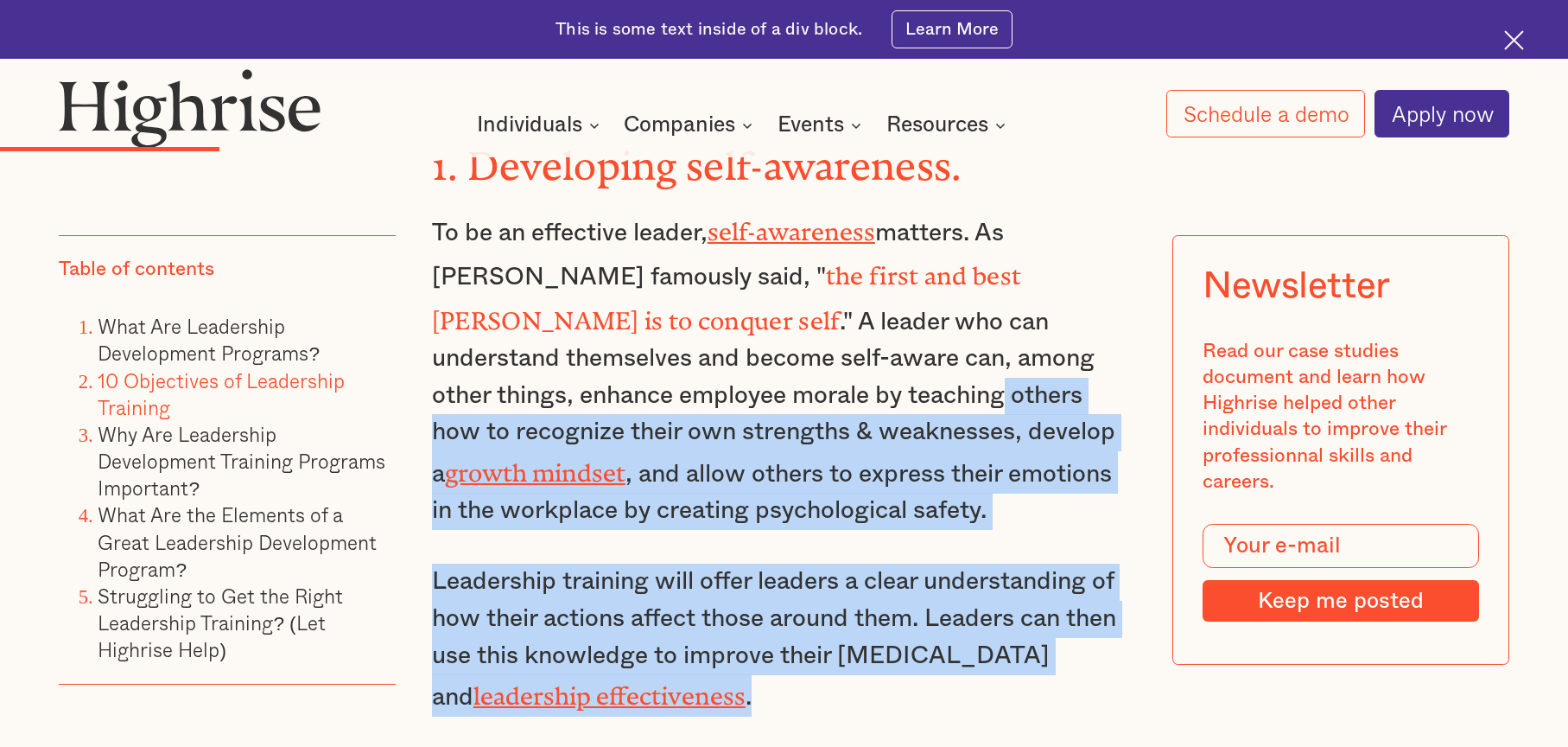
scroll to position [3543, 0]
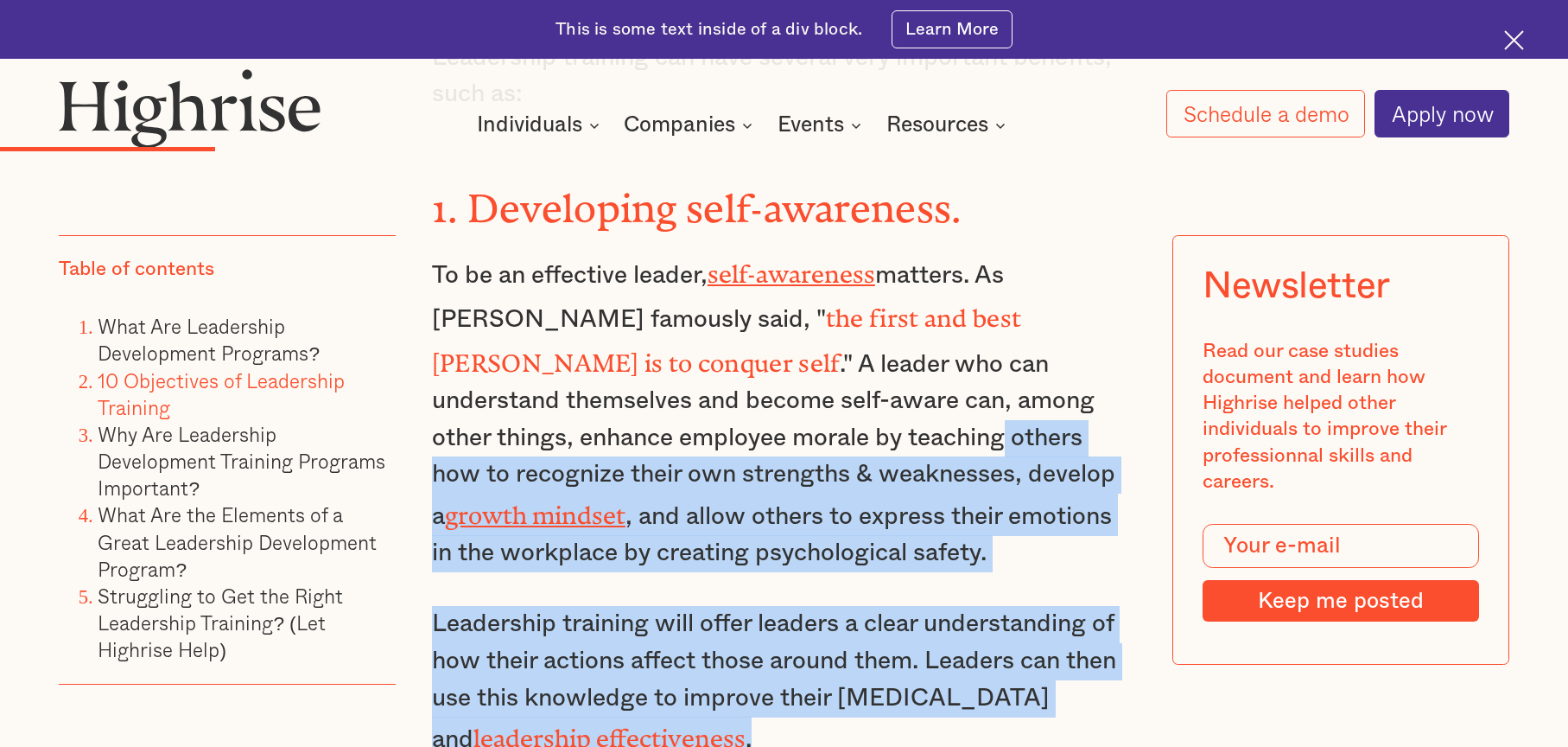
click at [814, 606] on p "Leadership training will offer leaders a clear understanding of how their actio…" at bounding box center [784, 682] width 705 height 152
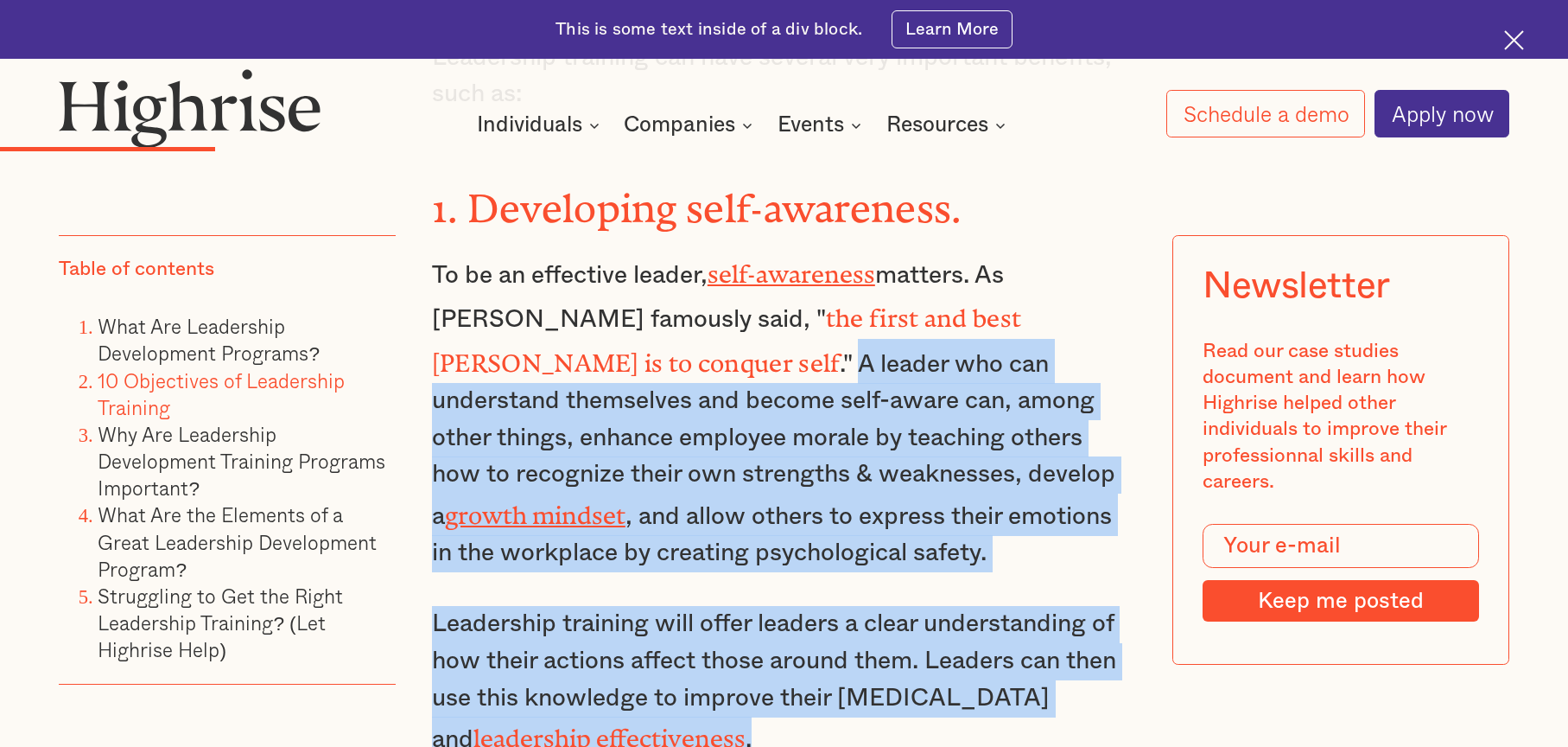
drag, startPoint x: 725, startPoint y: 639, endPoint x: 1101, endPoint y: 231, distance: 554.8
